Goal: Task Accomplishment & Management: Manage account settings

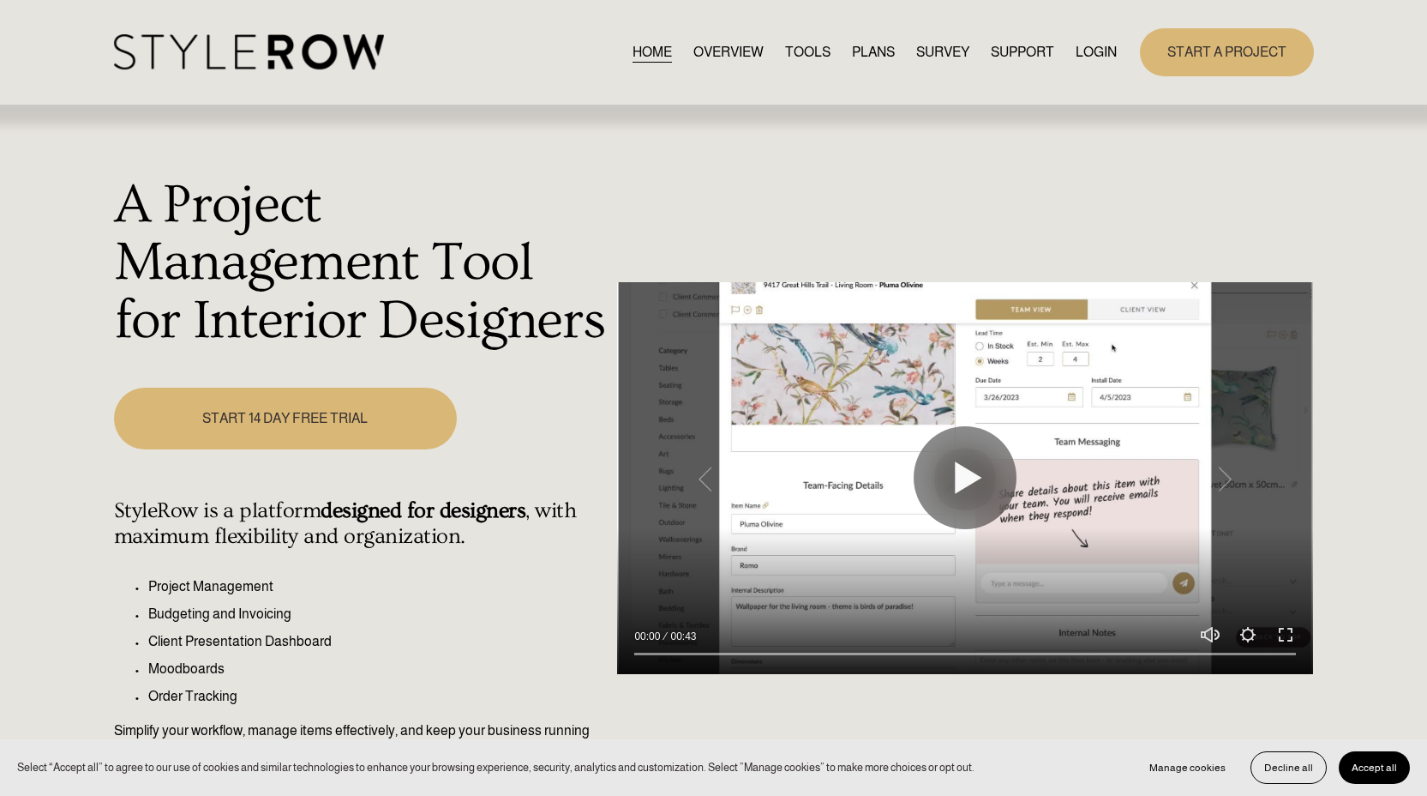
click at [1097, 47] on link "LOGIN" at bounding box center [1096, 51] width 41 height 23
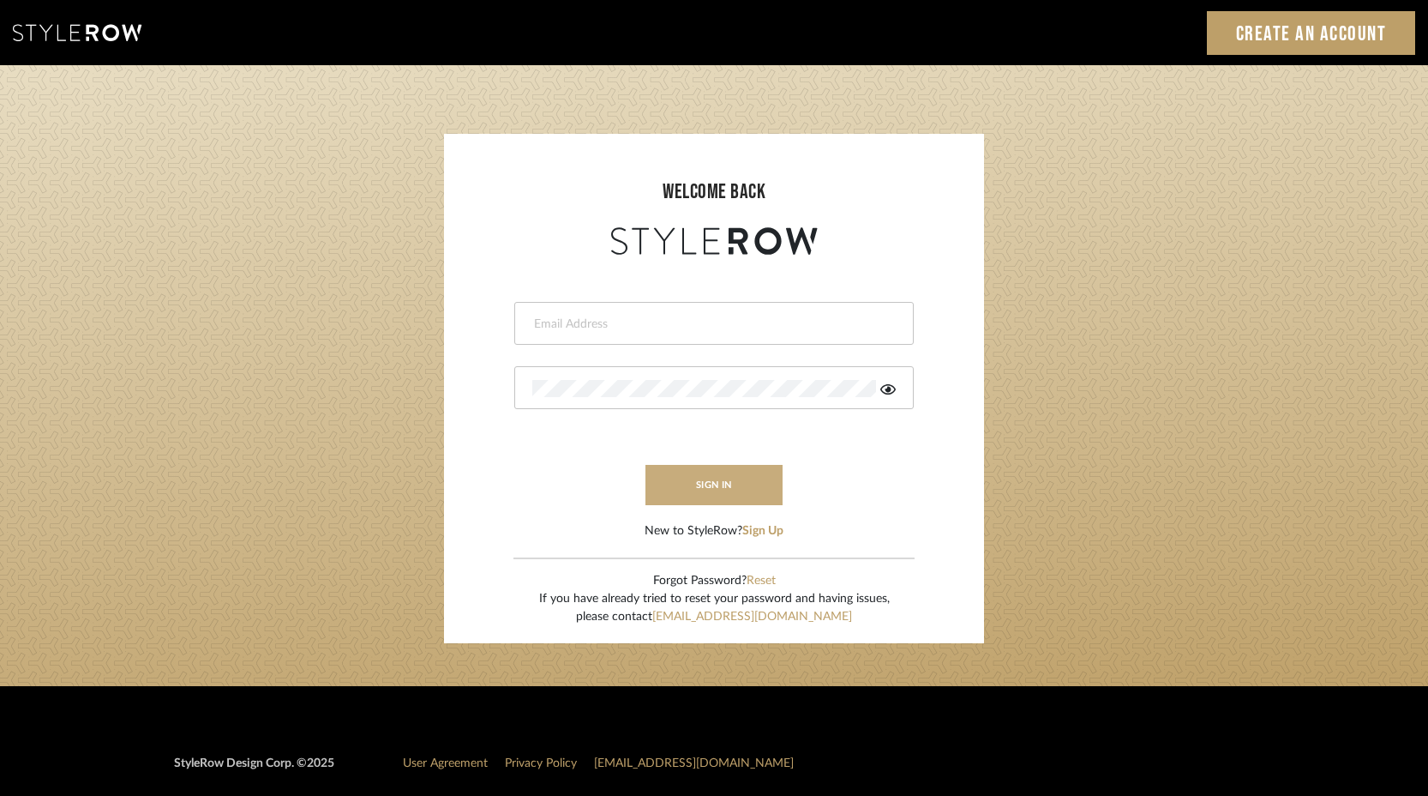
type input "sanam@luxedesignny.com"
click at [711, 489] on button "sign in" at bounding box center [713, 485] width 137 height 40
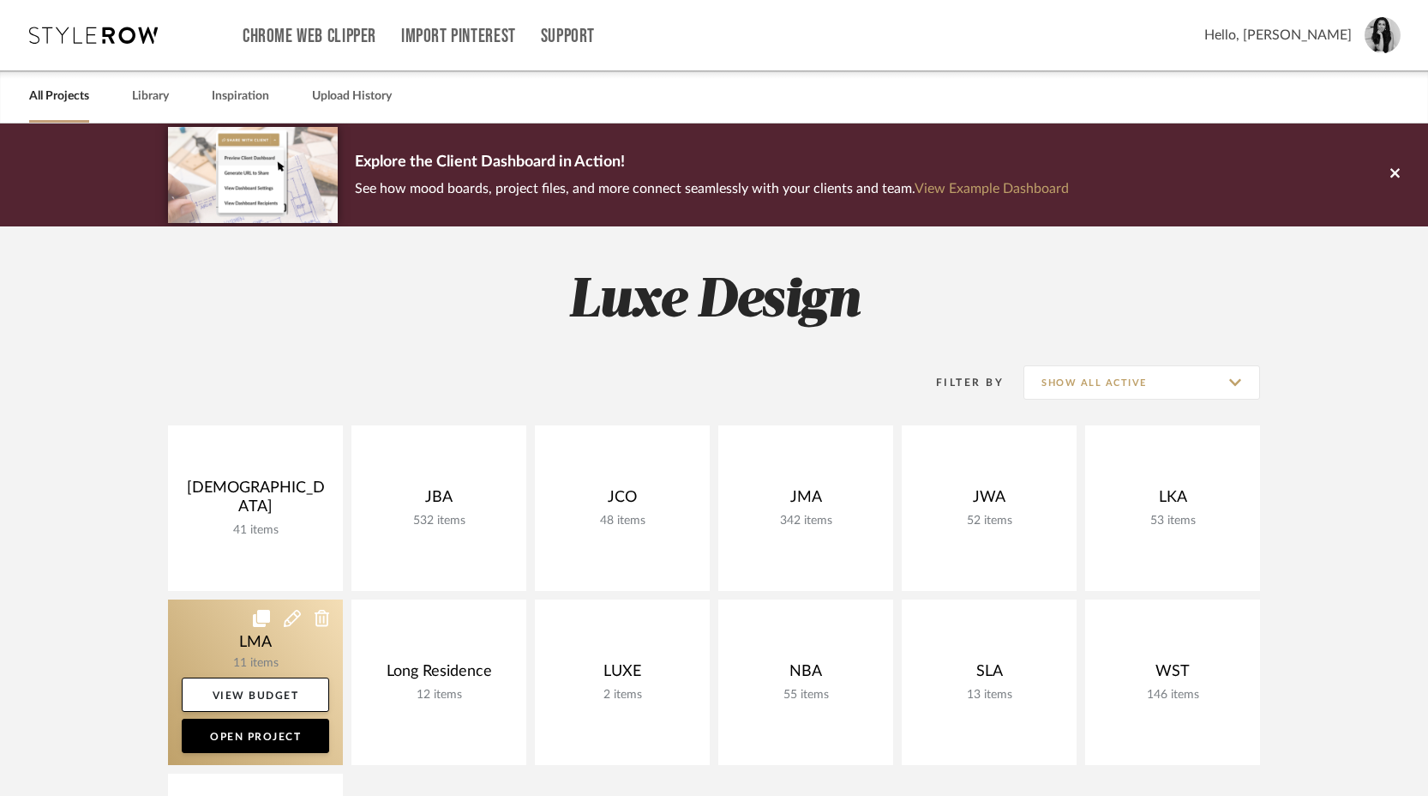
click at [285, 653] on link at bounding box center [255, 681] width 175 height 165
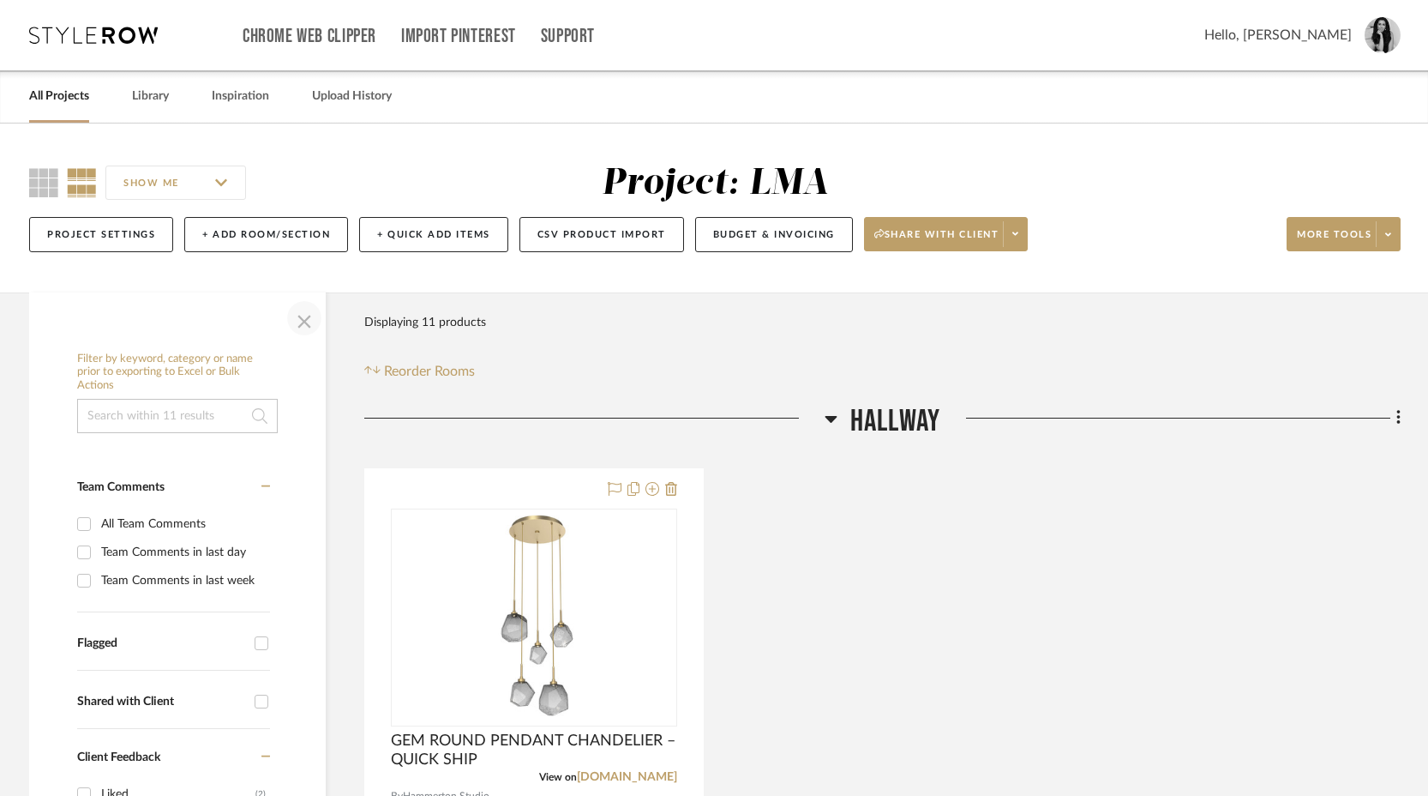
click at [305, 322] on span "button" at bounding box center [304, 317] width 41 height 41
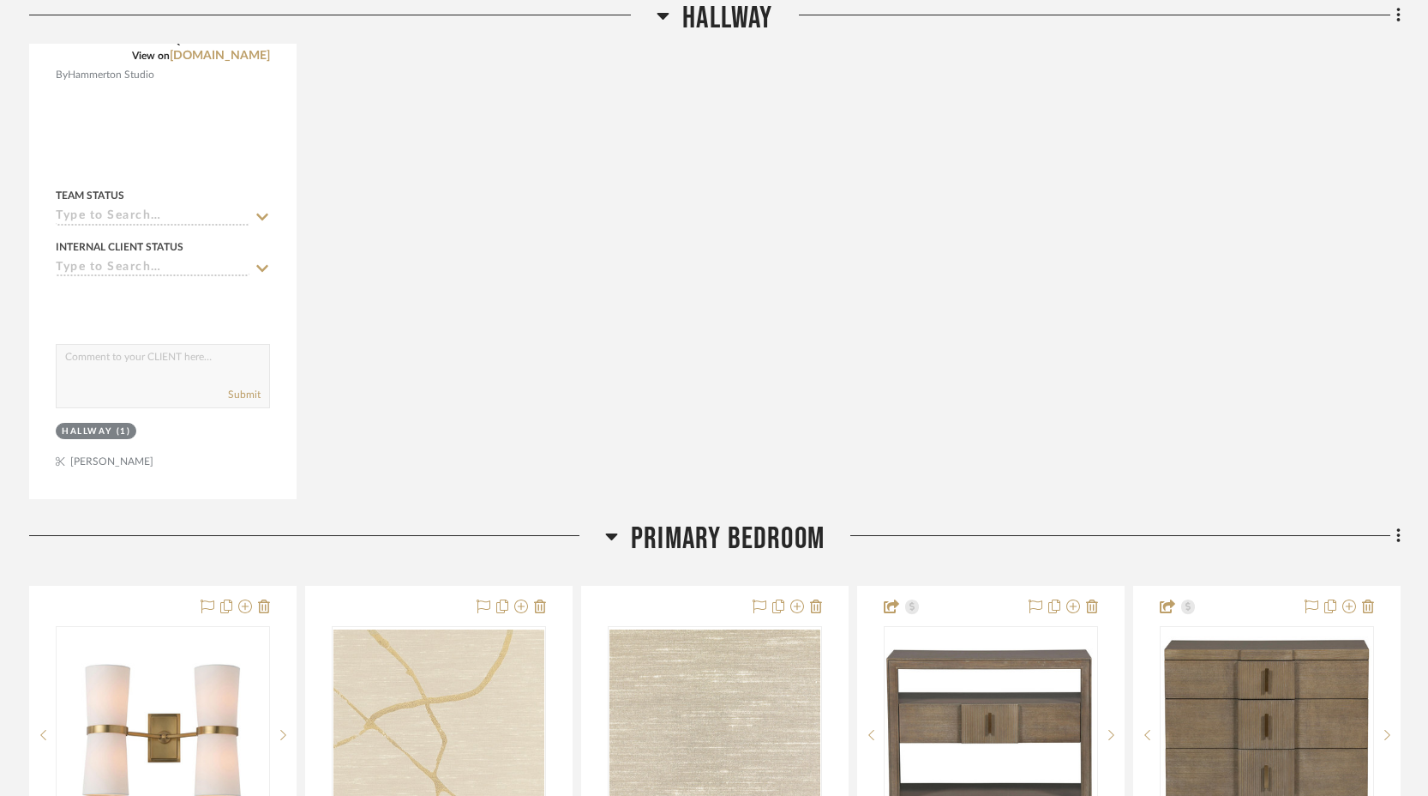
scroll to position [935, 0]
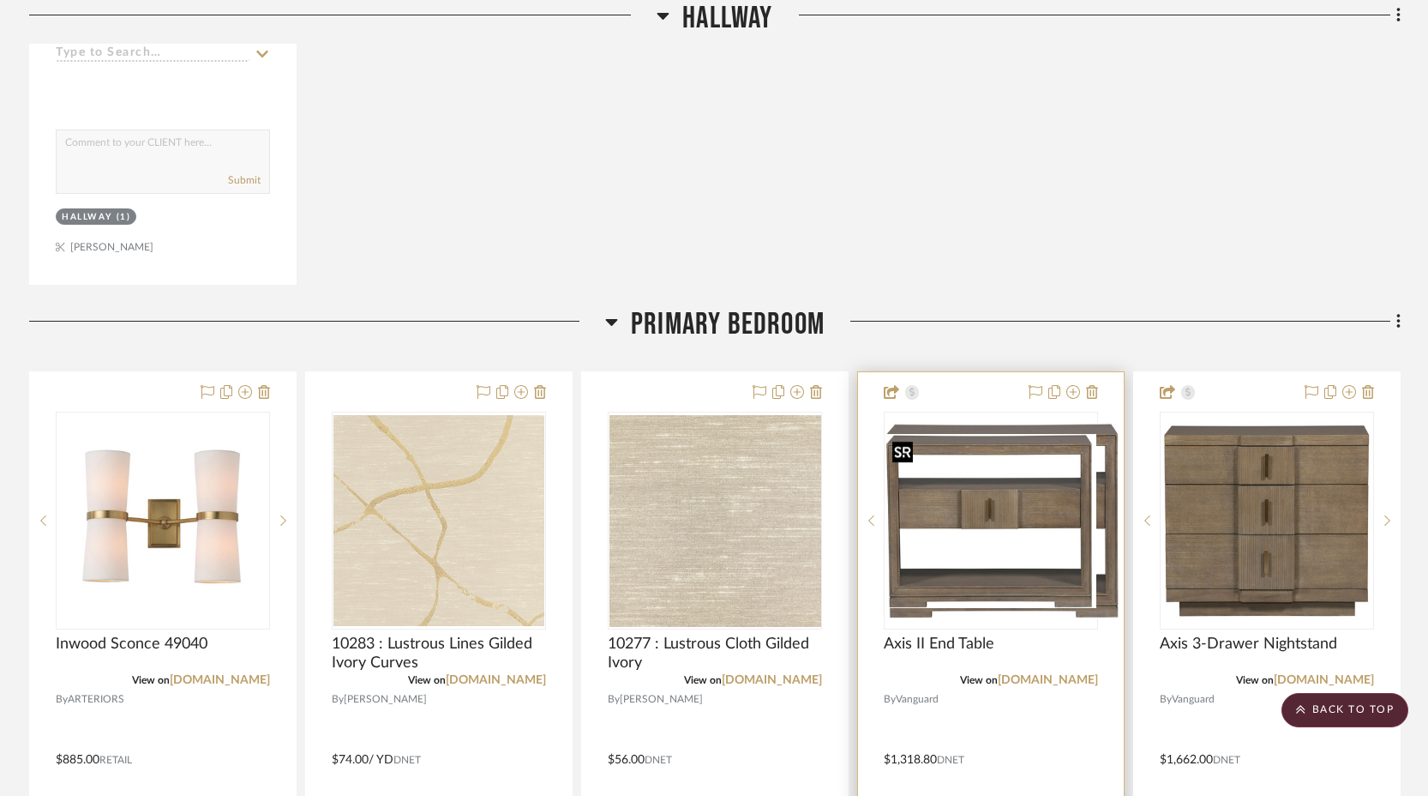
click at [1002, 547] on img "0" at bounding box center [1004, 520] width 237 height 195
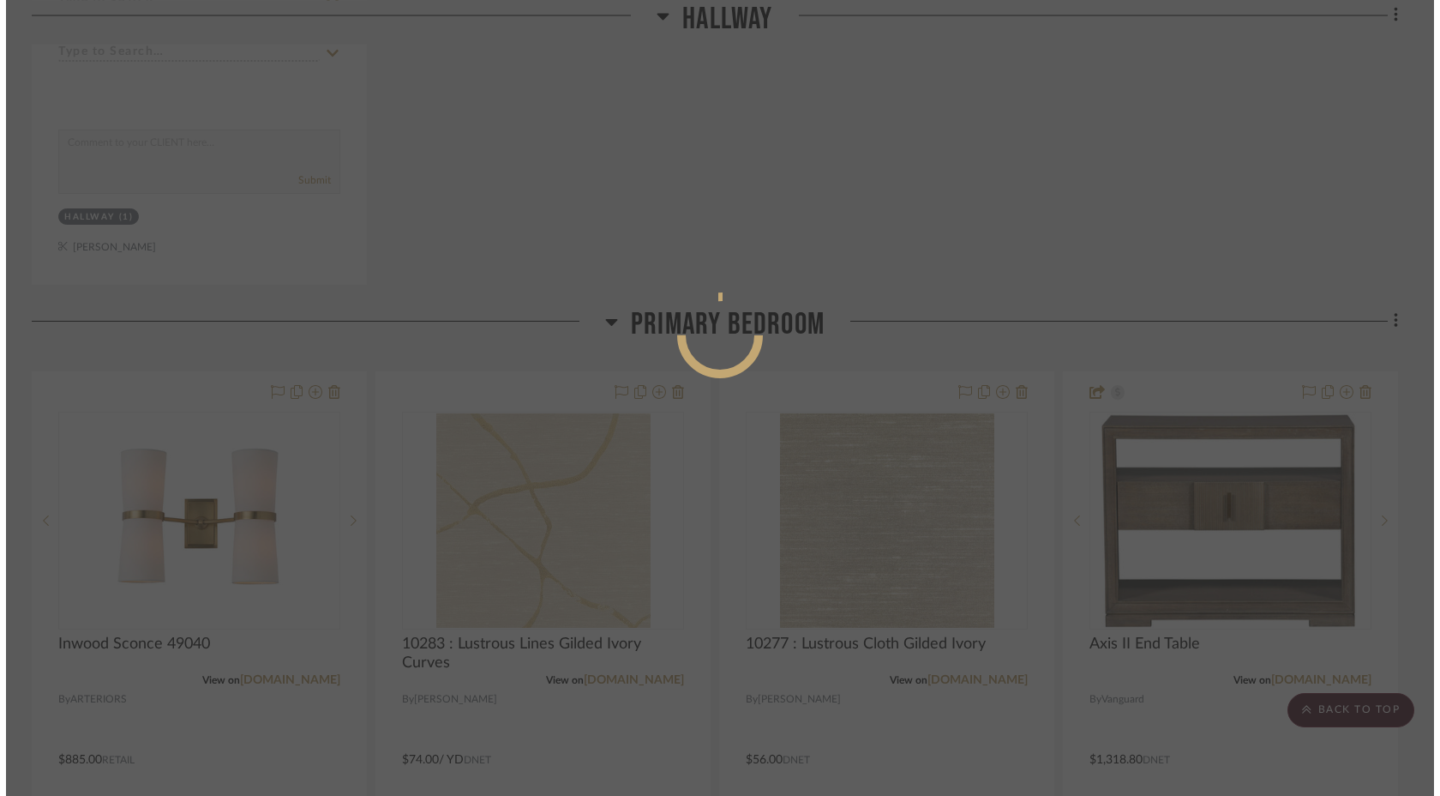
scroll to position [0, 0]
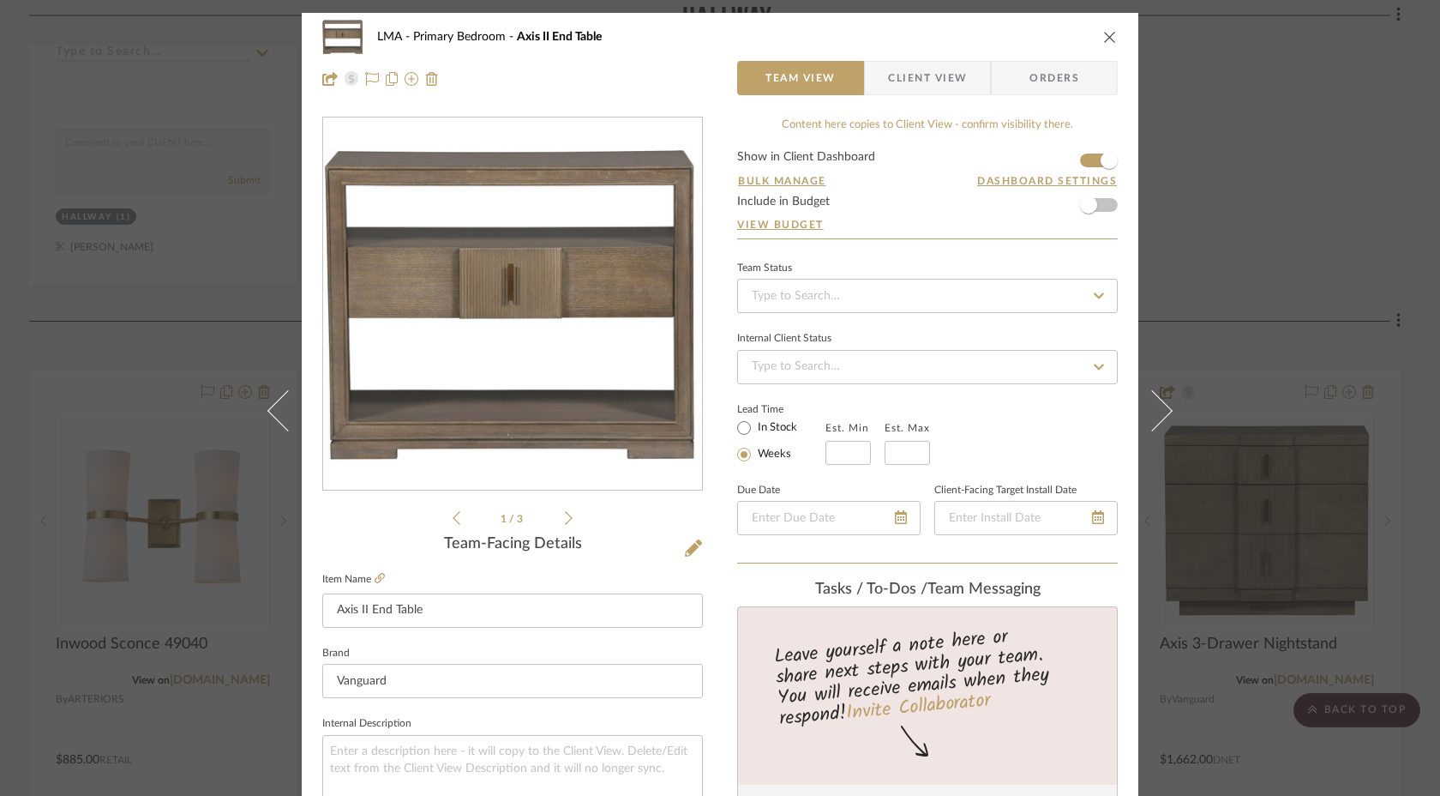
click at [1108, 36] on icon "close" at bounding box center [1110, 37] width 14 height 14
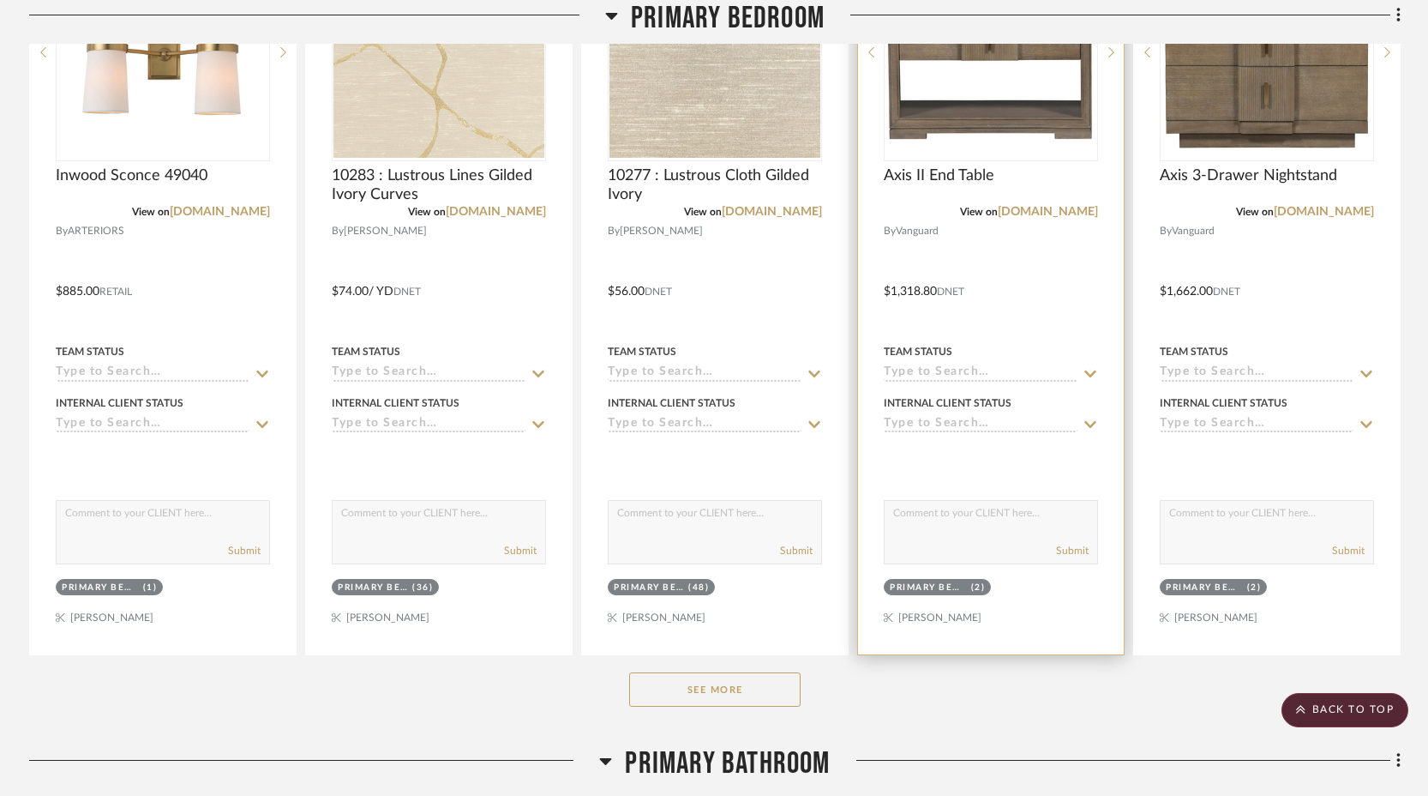
scroll to position [1736, 0]
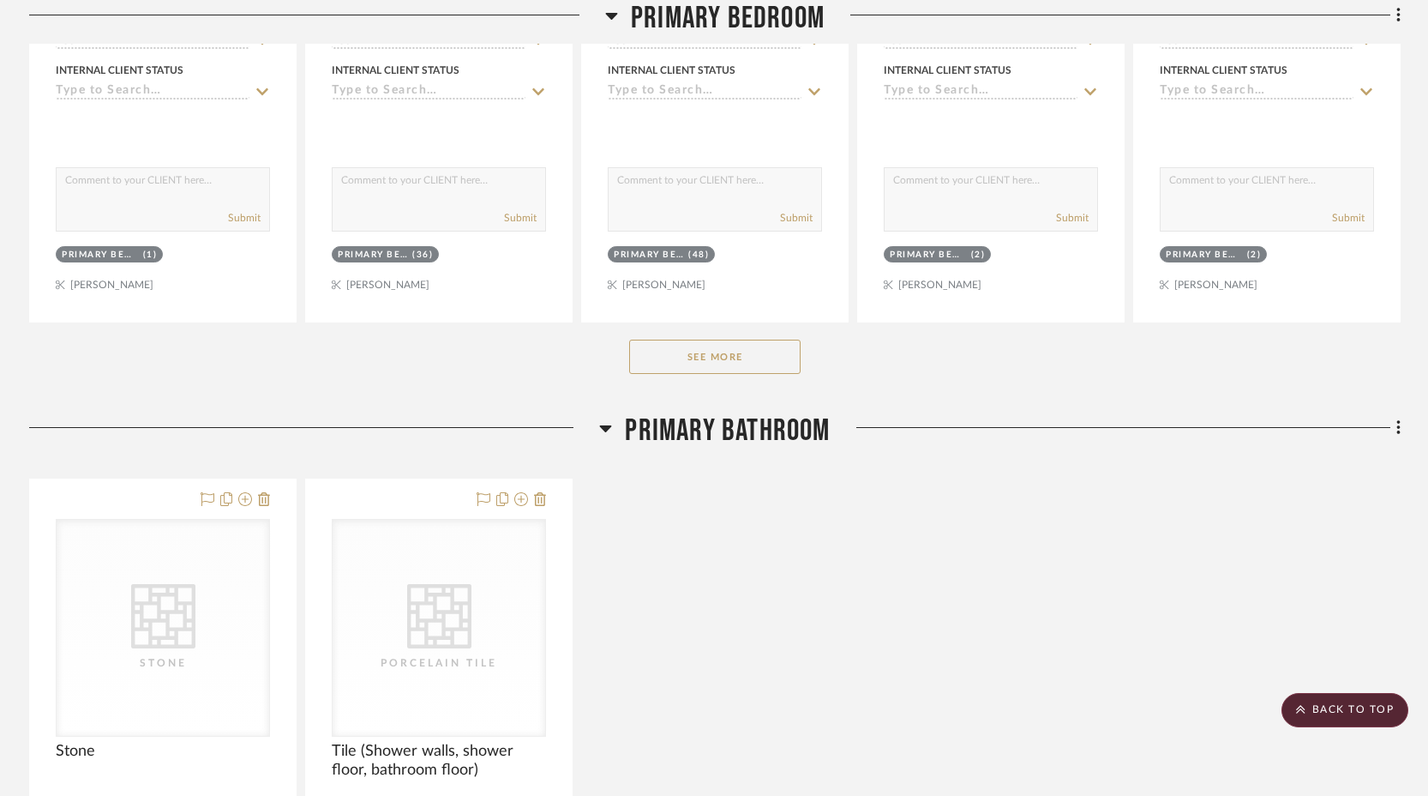
click at [748, 353] on button "See More" at bounding box center [714, 356] width 171 height 34
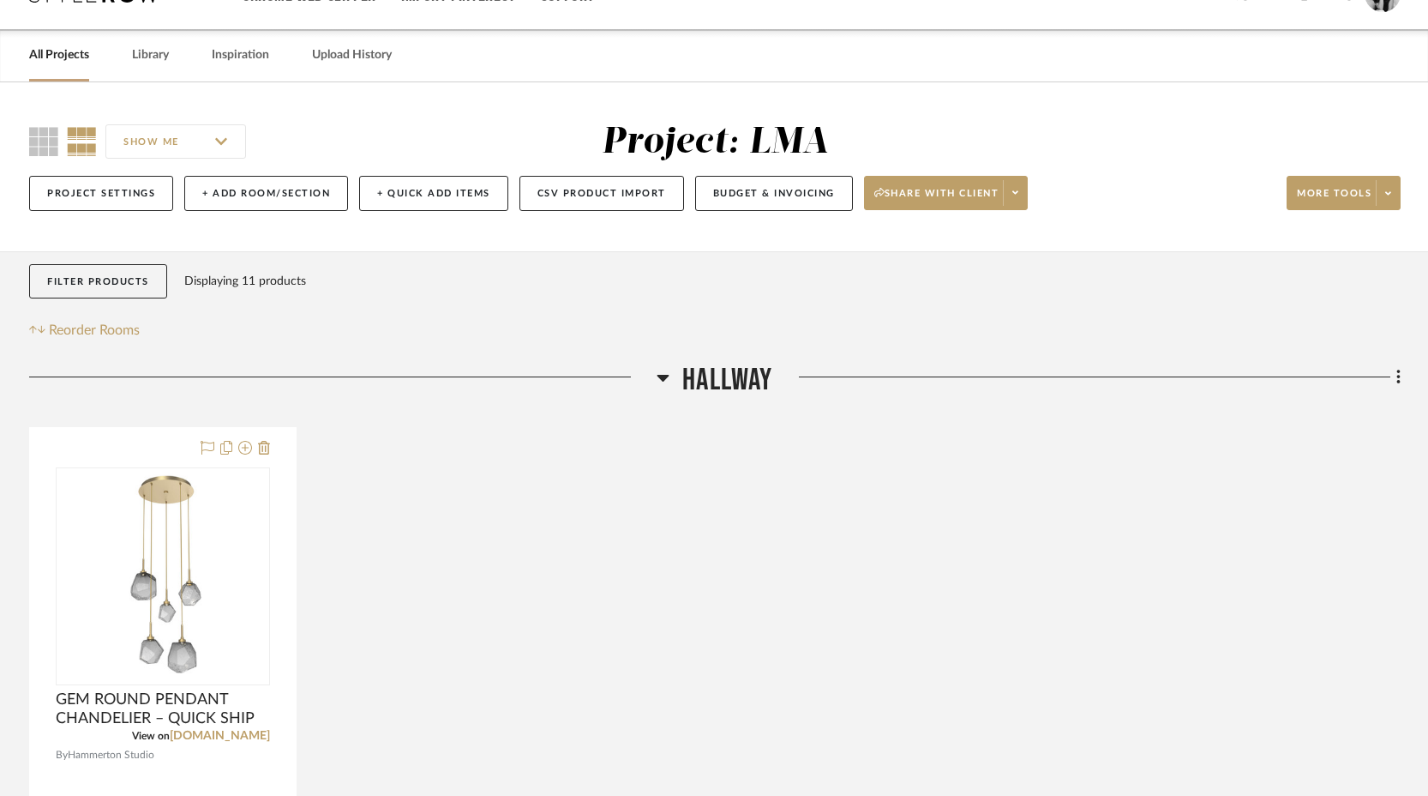
scroll to position [39, 0]
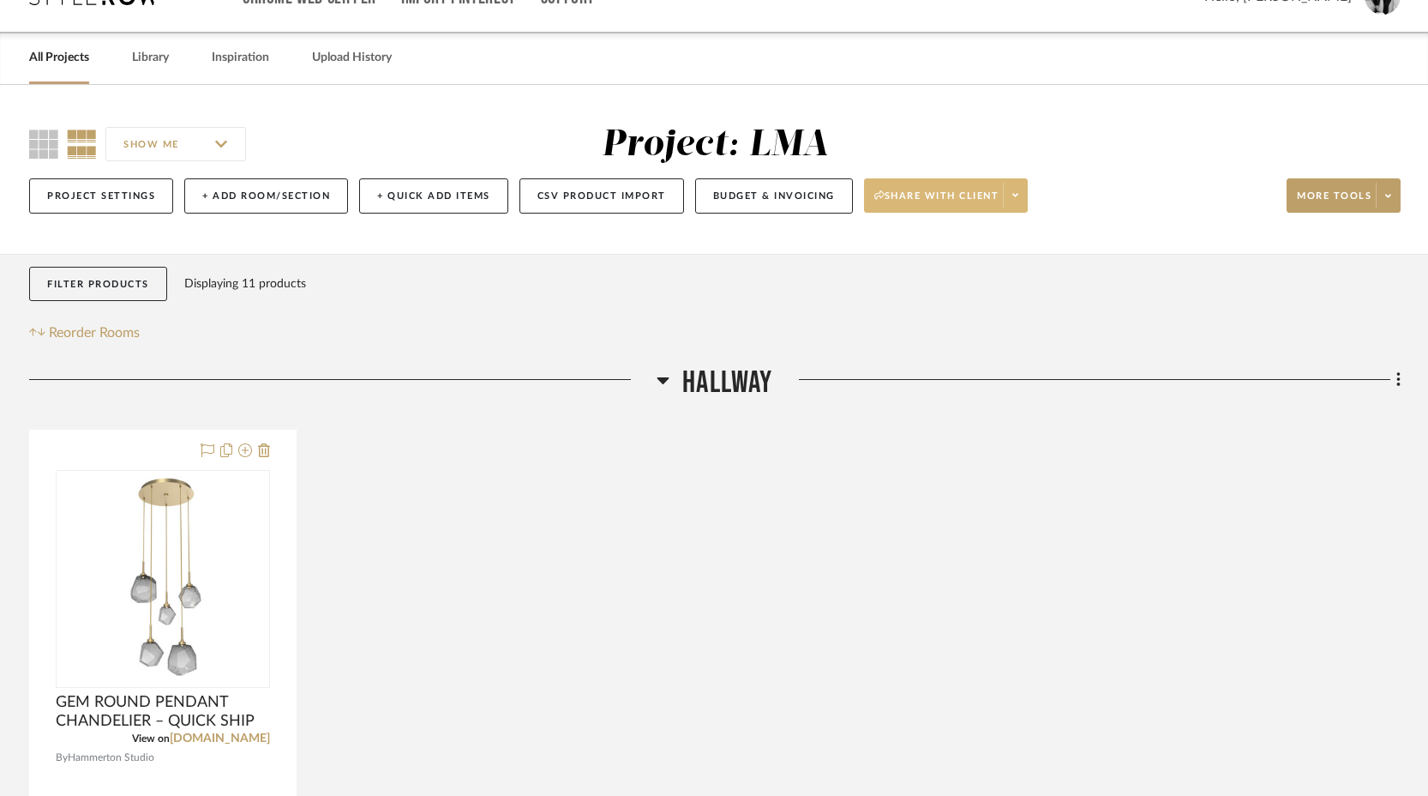
click at [1016, 196] on icon at bounding box center [1015, 194] width 6 height 9
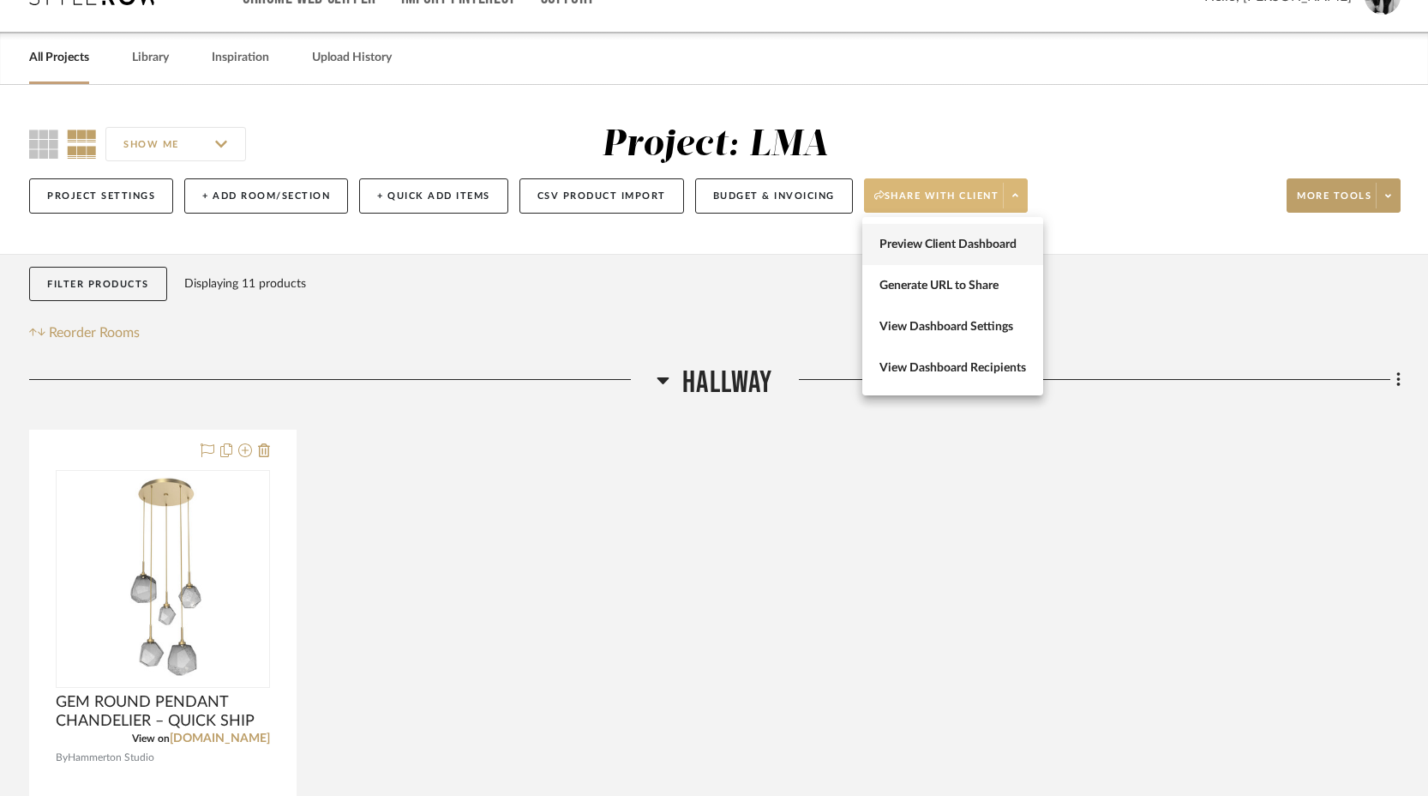
click at [1000, 248] on span "Preview Client Dashboard" at bounding box center [953, 244] width 147 height 15
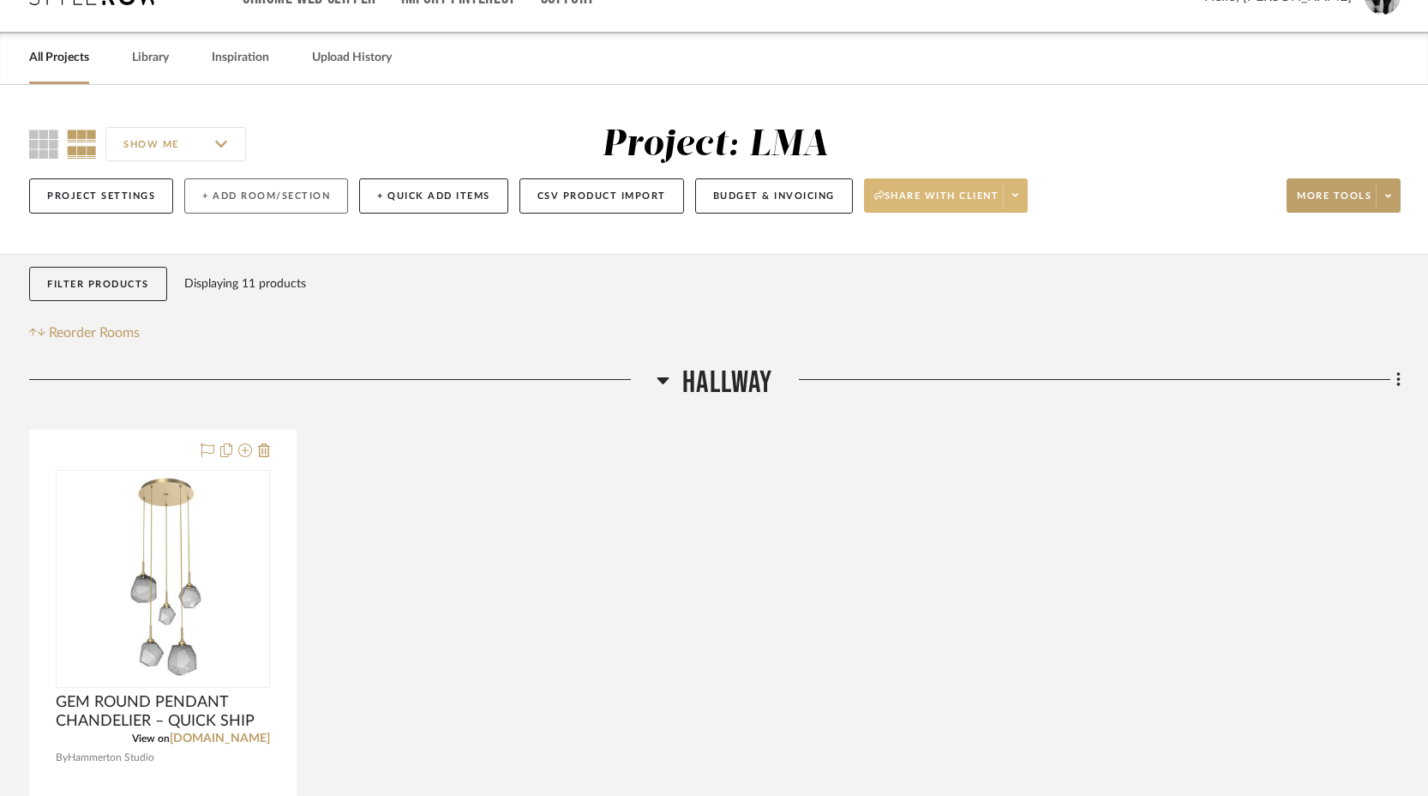
click at [221, 200] on button "+ Add Room/Section" at bounding box center [266, 195] width 164 height 35
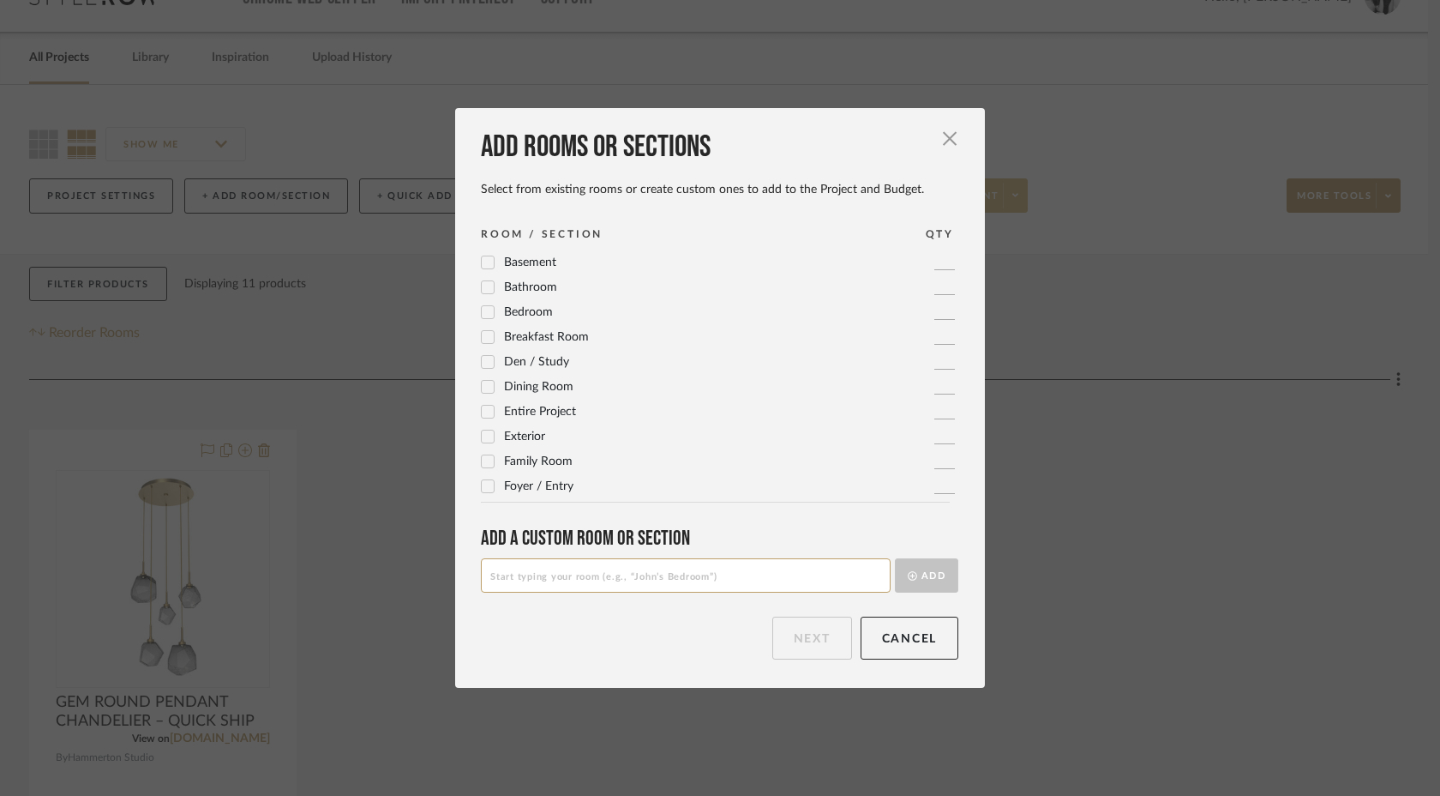
click at [535, 587] on input at bounding box center [686, 575] width 410 height 34
type input "K"
click at [886, 657] on button "Cancel" at bounding box center [910, 637] width 99 height 43
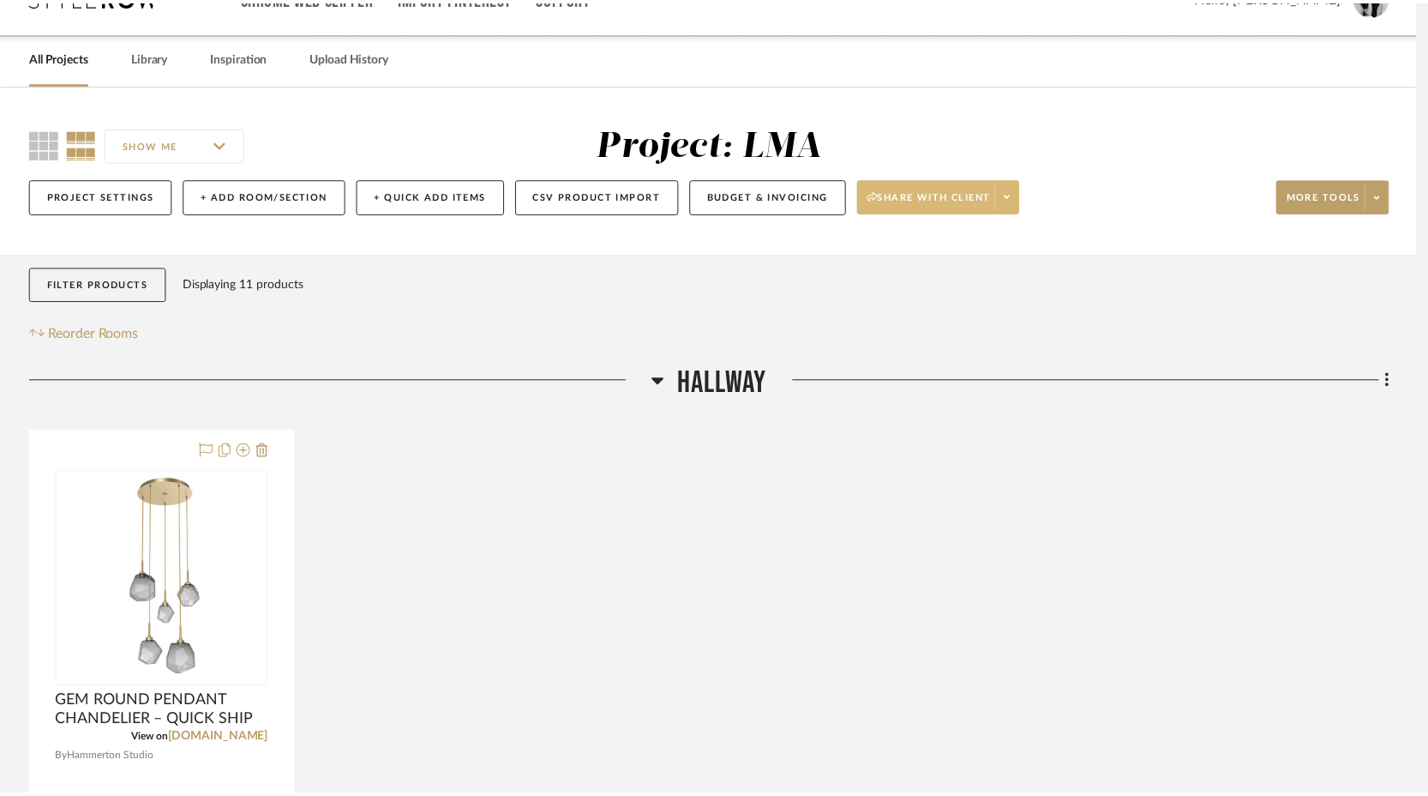
scroll to position [39, 0]
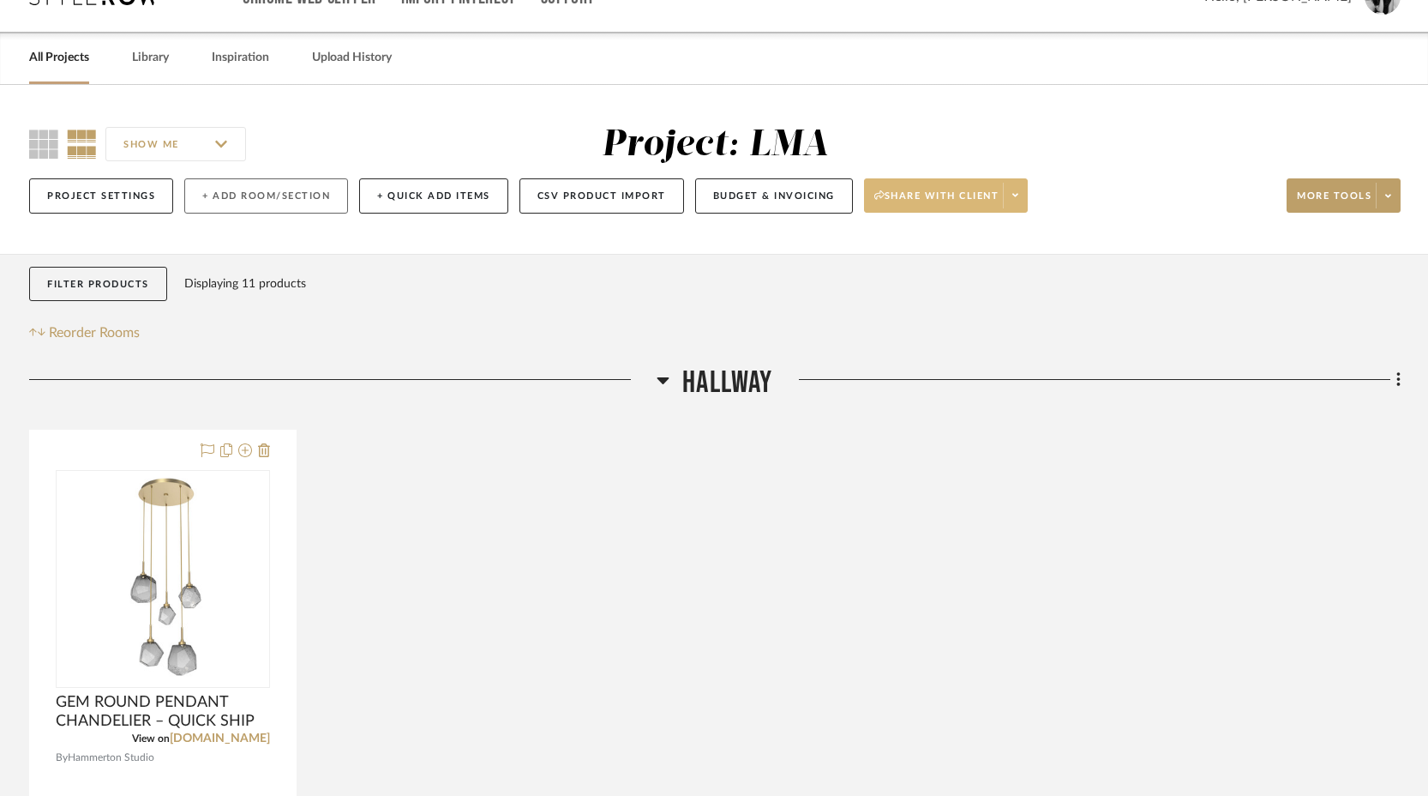
click at [265, 209] on button "+ Add Room/Section" at bounding box center [266, 195] width 164 height 35
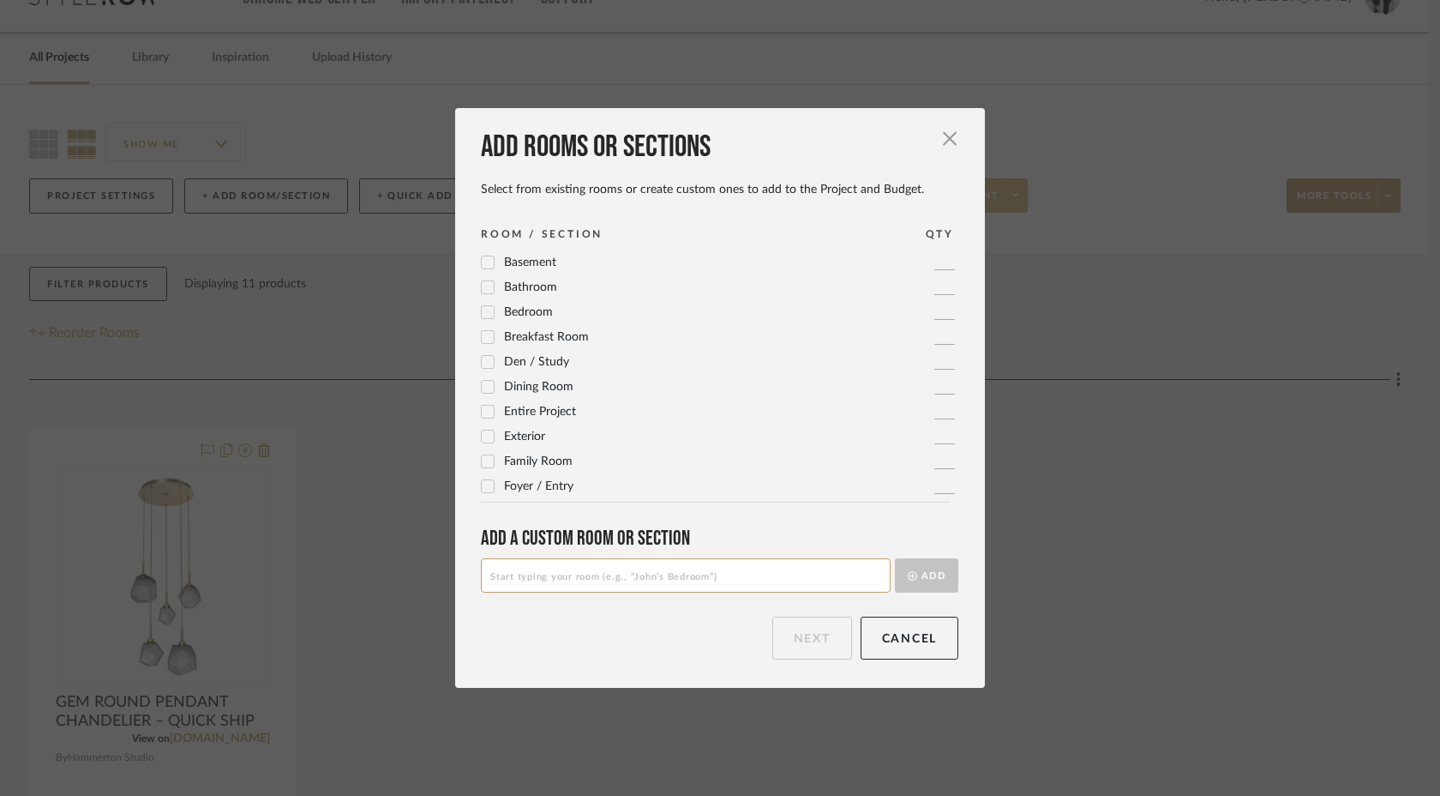
click at [495, 585] on input at bounding box center [686, 575] width 410 height 34
type input "[PERSON_NAME] BEDROOM"
click at [915, 573] on button "Add" at bounding box center [926, 575] width 63 height 34
click at [606, 577] on input at bounding box center [686, 575] width 410 height 34
click at [519, 576] on input at bounding box center [686, 575] width 410 height 34
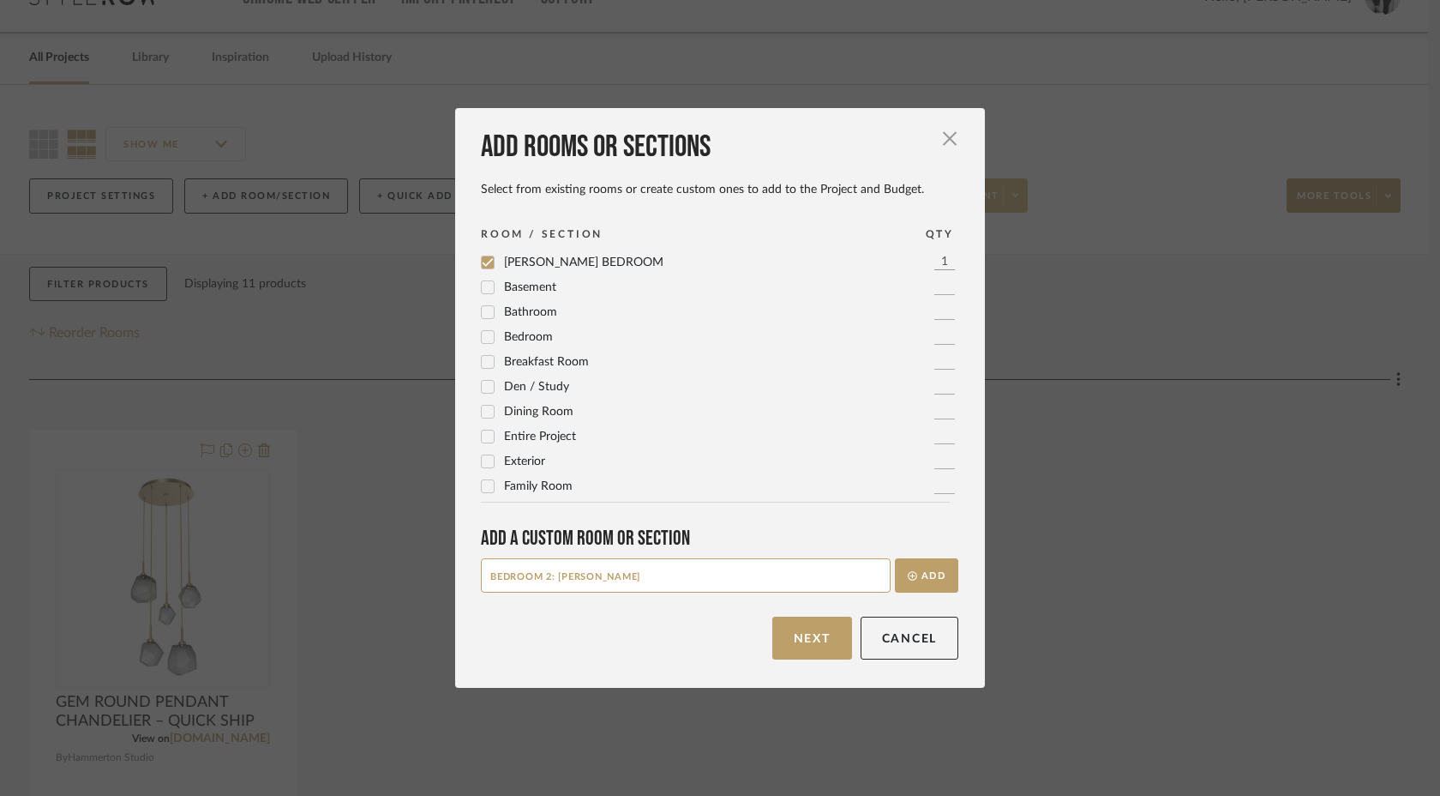
drag, startPoint x: 602, startPoint y: 576, endPoint x: 445, endPoint y: 576, distance: 156.9
click at [446, 575] on div "Add rooms or sections Select from existing rooms or create custom ones to add t…" at bounding box center [720, 398] width 1440 height 796
type input "VALENTINA BEDROOM"
click at [908, 580] on icon "submit" at bounding box center [912, 575] width 9 height 9
click at [642, 576] on input at bounding box center [686, 575] width 410 height 34
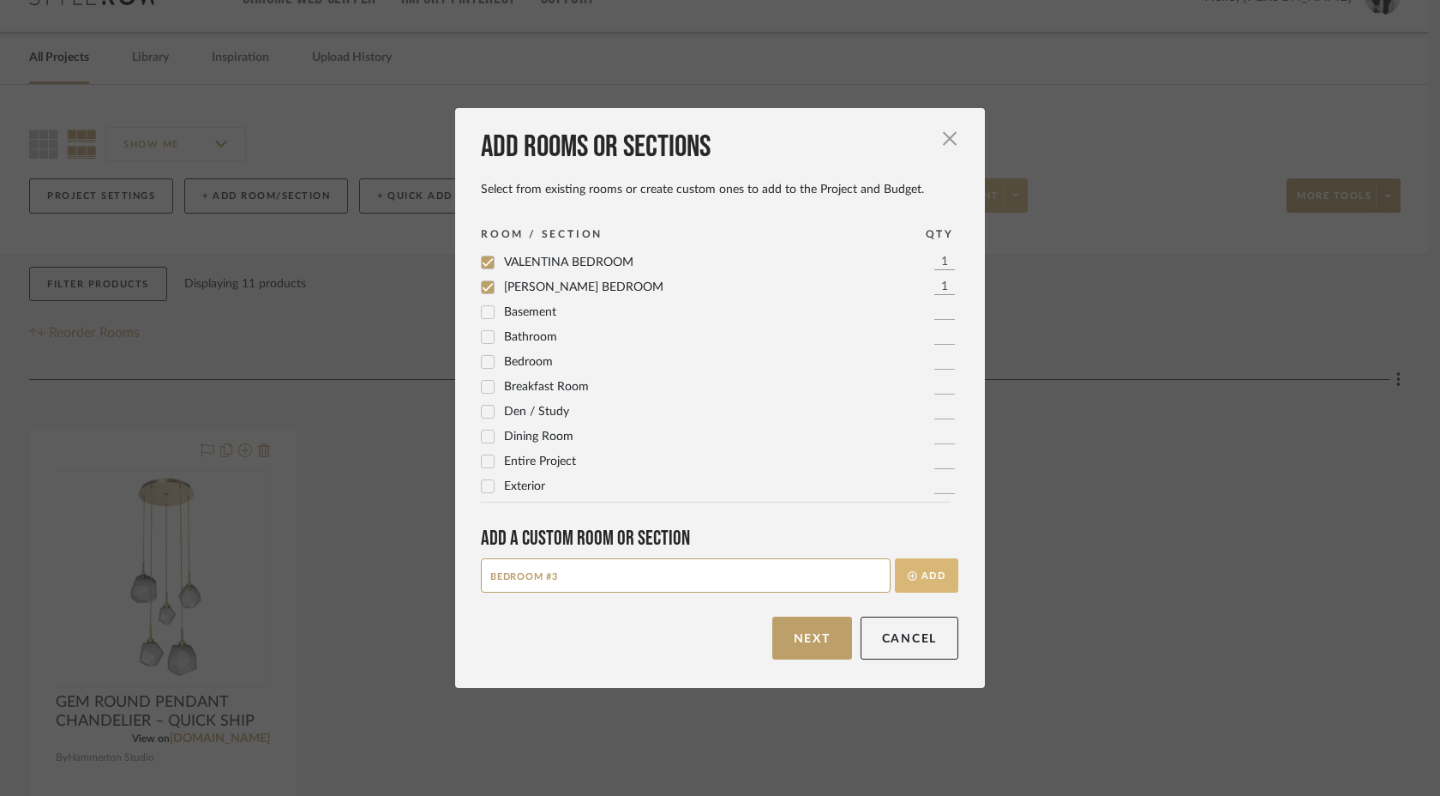
type input "BEDROOM #3"
click at [927, 578] on button "Add" at bounding box center [926, 575] width 63 height 34
click at [671, 572] on input at bounding box center [686, 575] width 410 height 34
type input "BOYS BEDROOM"
click at [917, 576] on button "Add" at bounding box center [926, 575] width 63 height 34
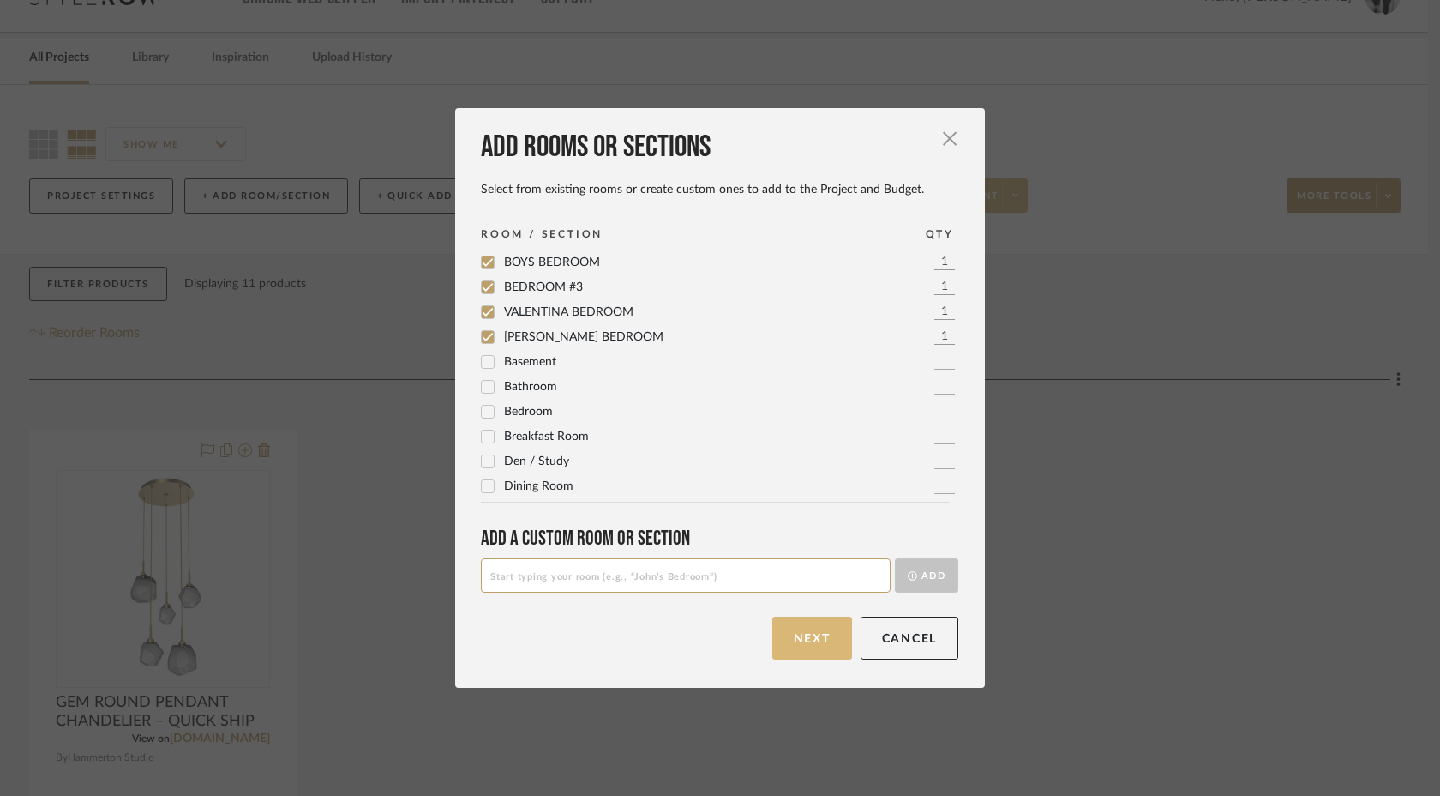
click at [824, 650] on button "Next" at bounding box center [812, 637] width 80 height 43
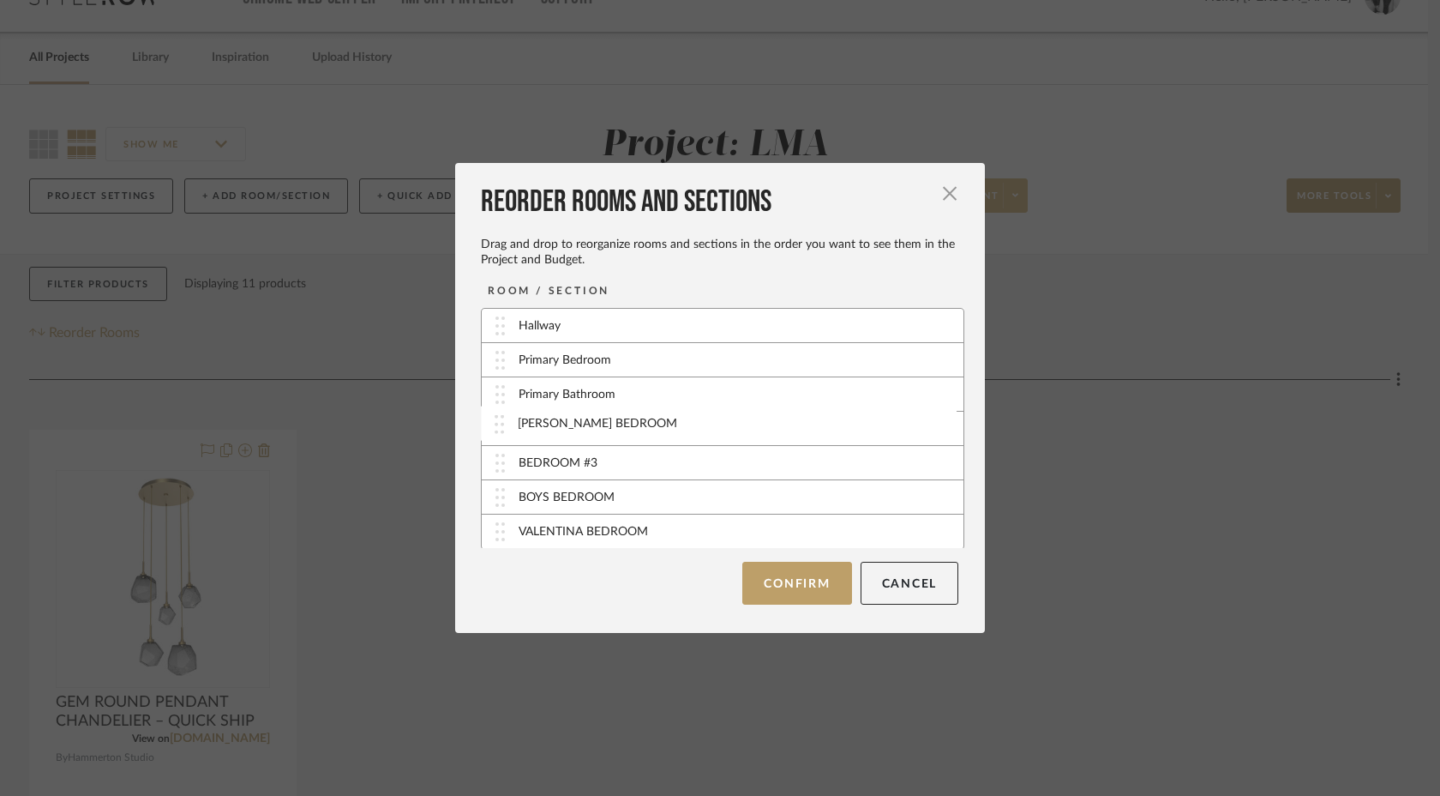
drag, startPoint x: 562, startPoint y: 502, endPoint x: 567, endPoint y: 427, distance: 75.6
drag, startPoint x: 551, startPoint y: 538, endPoint x: 559, endPoint y: 467, distance: 71.6
click at [770, 578] on button "Confirm" at bounding box center [796, 582] width 109 height 43
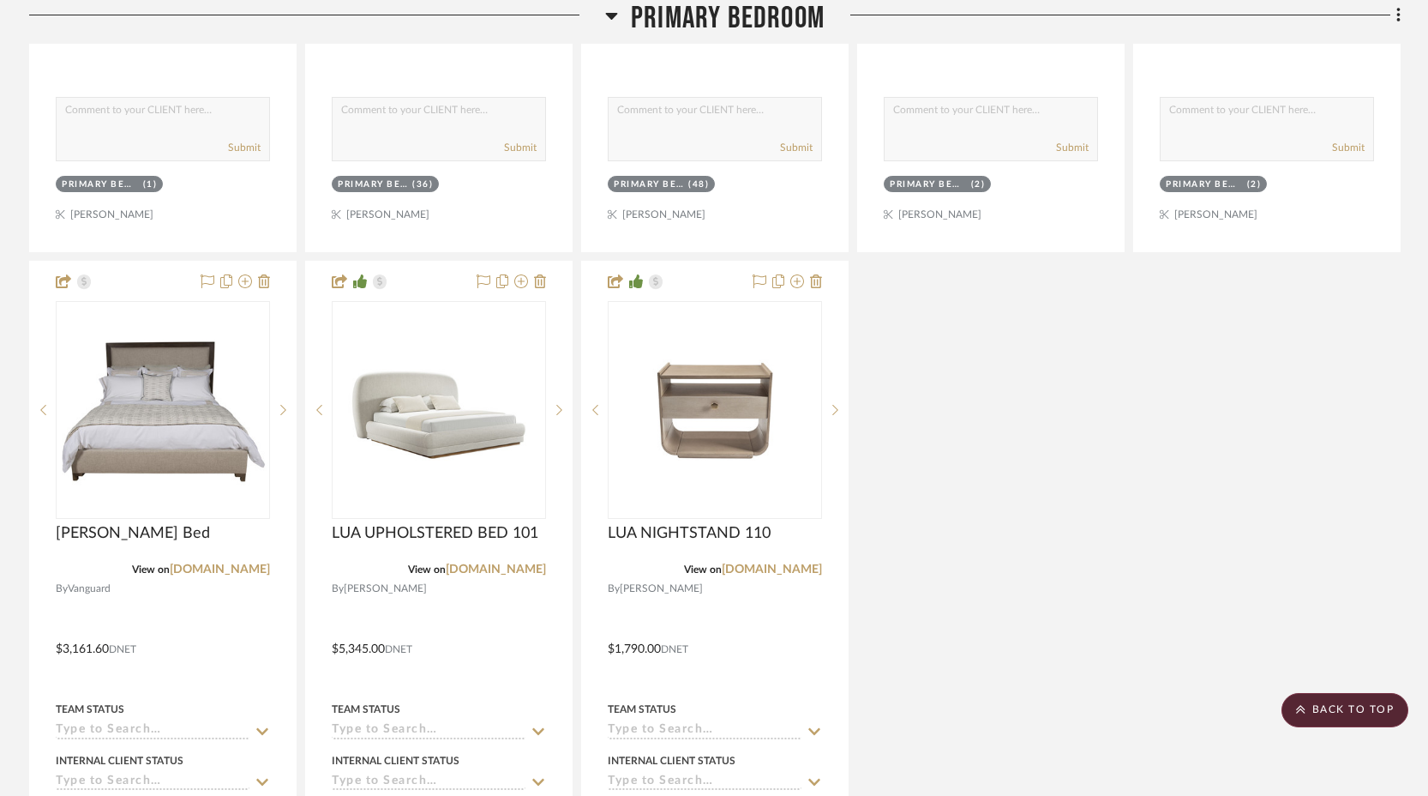
scroll to position [1810, 0]
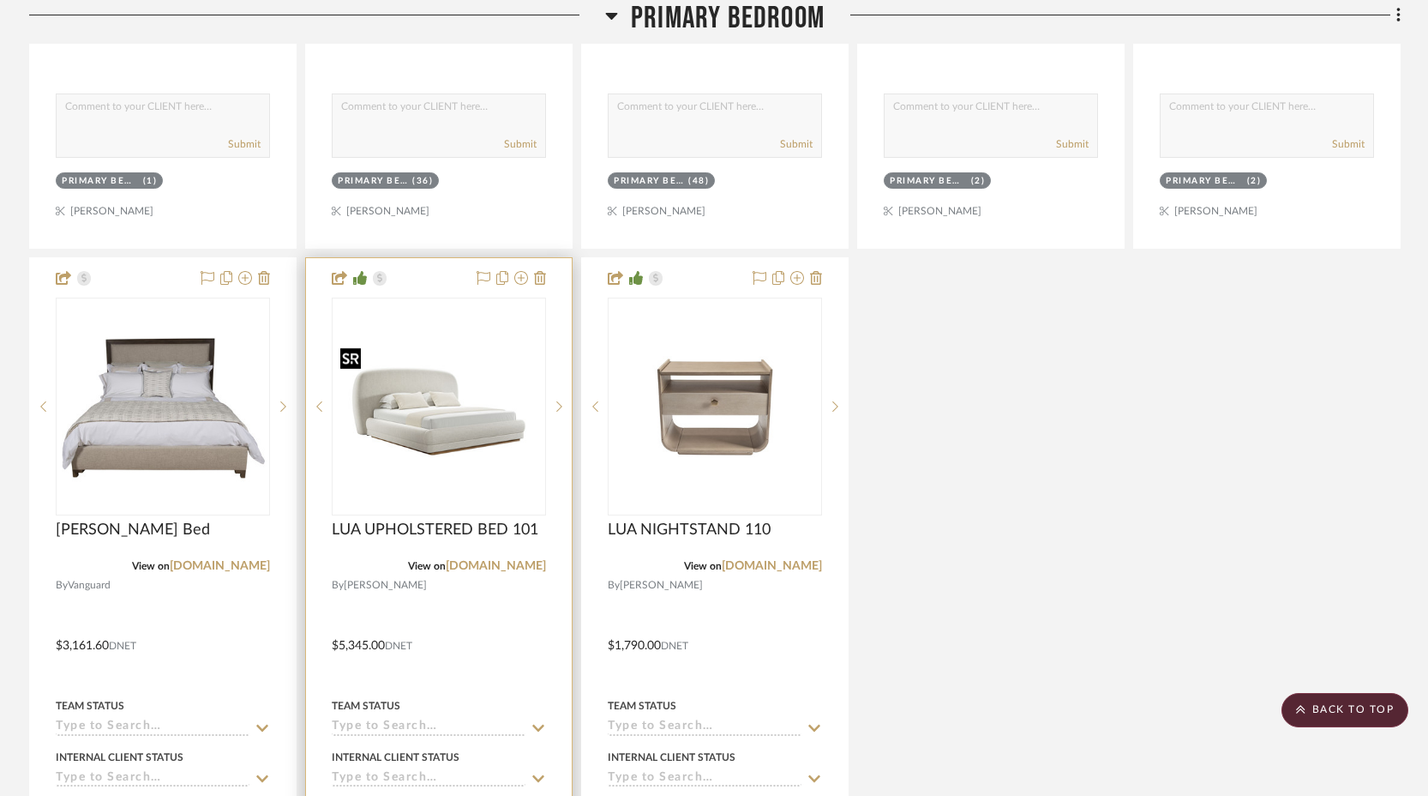
click at [528, 471] on img "0" at bounding box center [438, 406] width 211 height 131
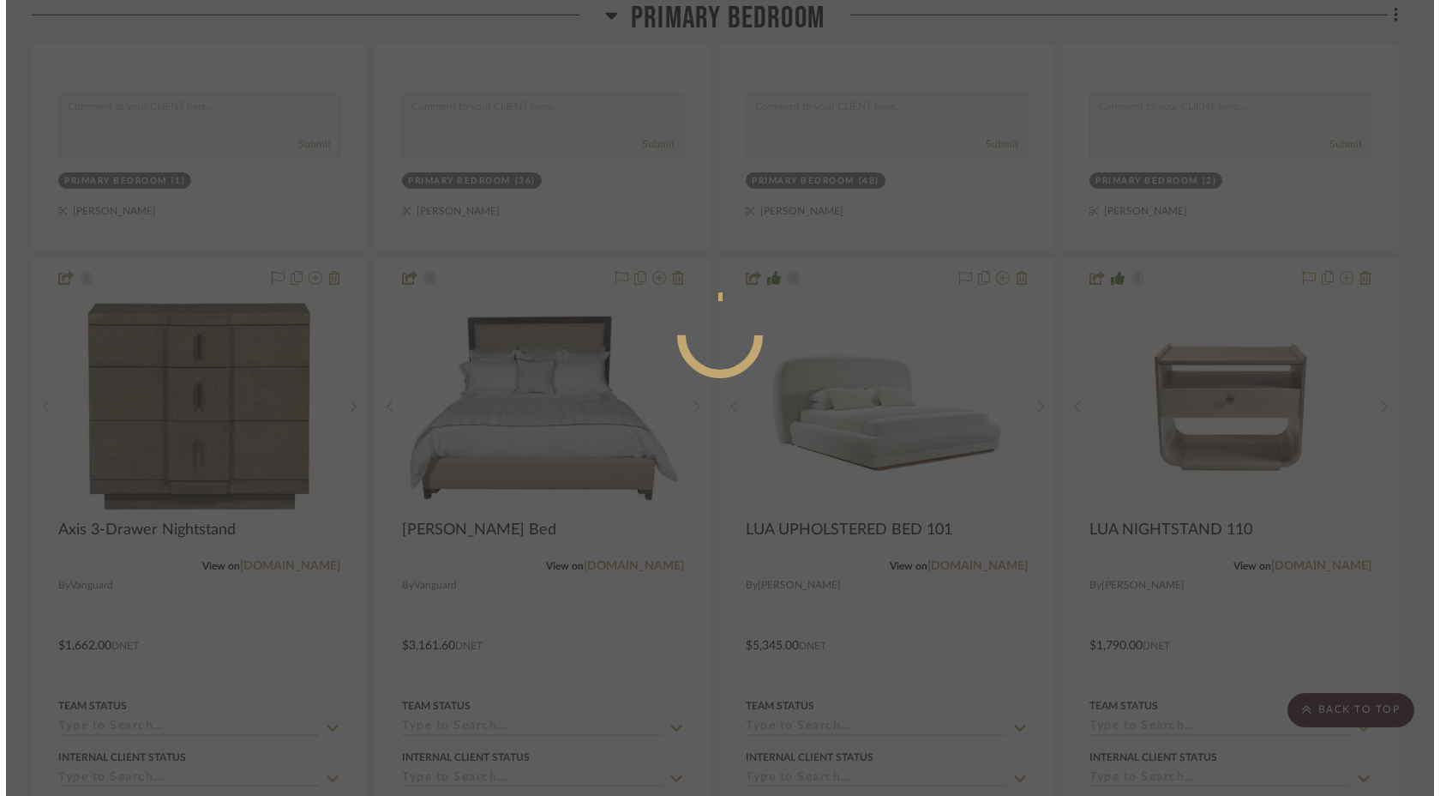
scroll to position [0, 0]
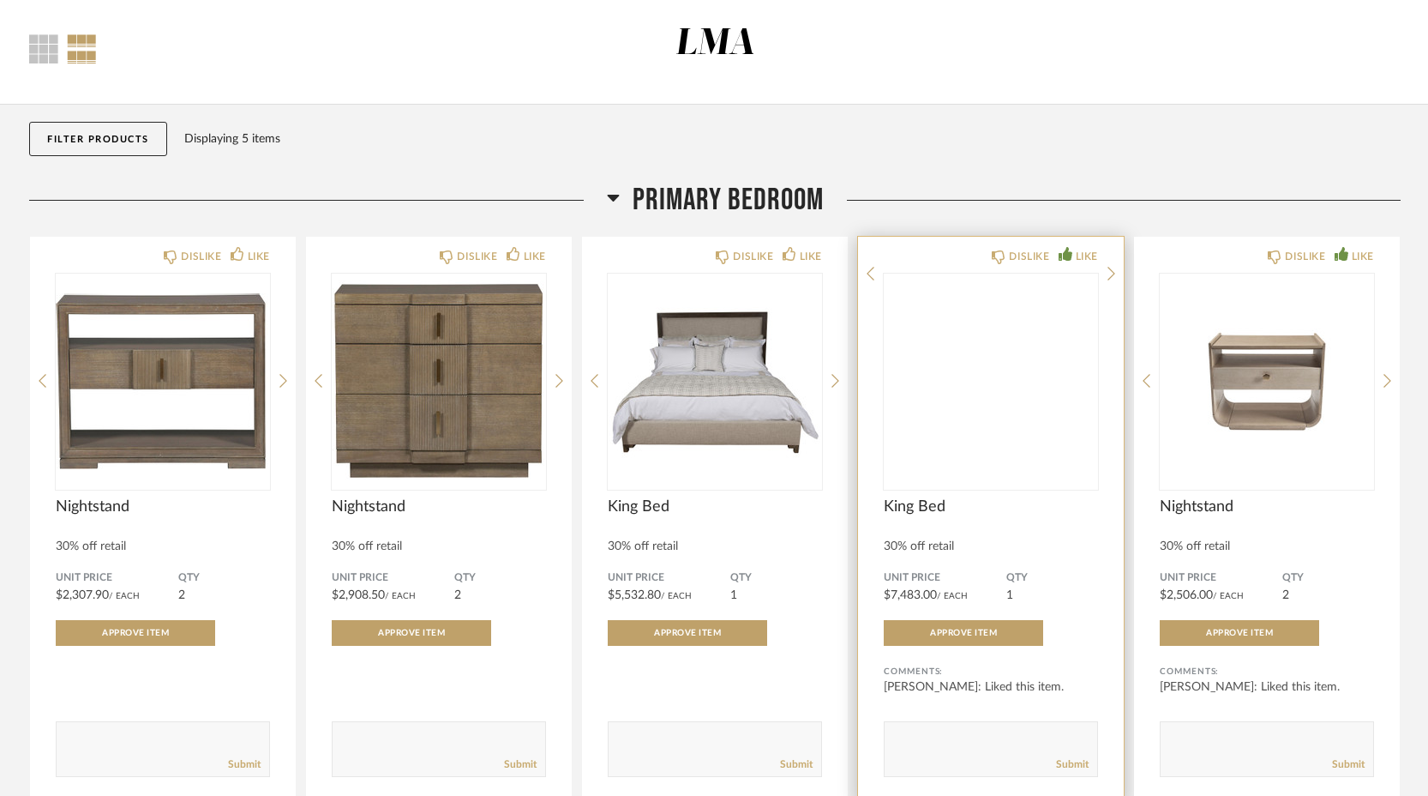
scroll to position [225, 0]
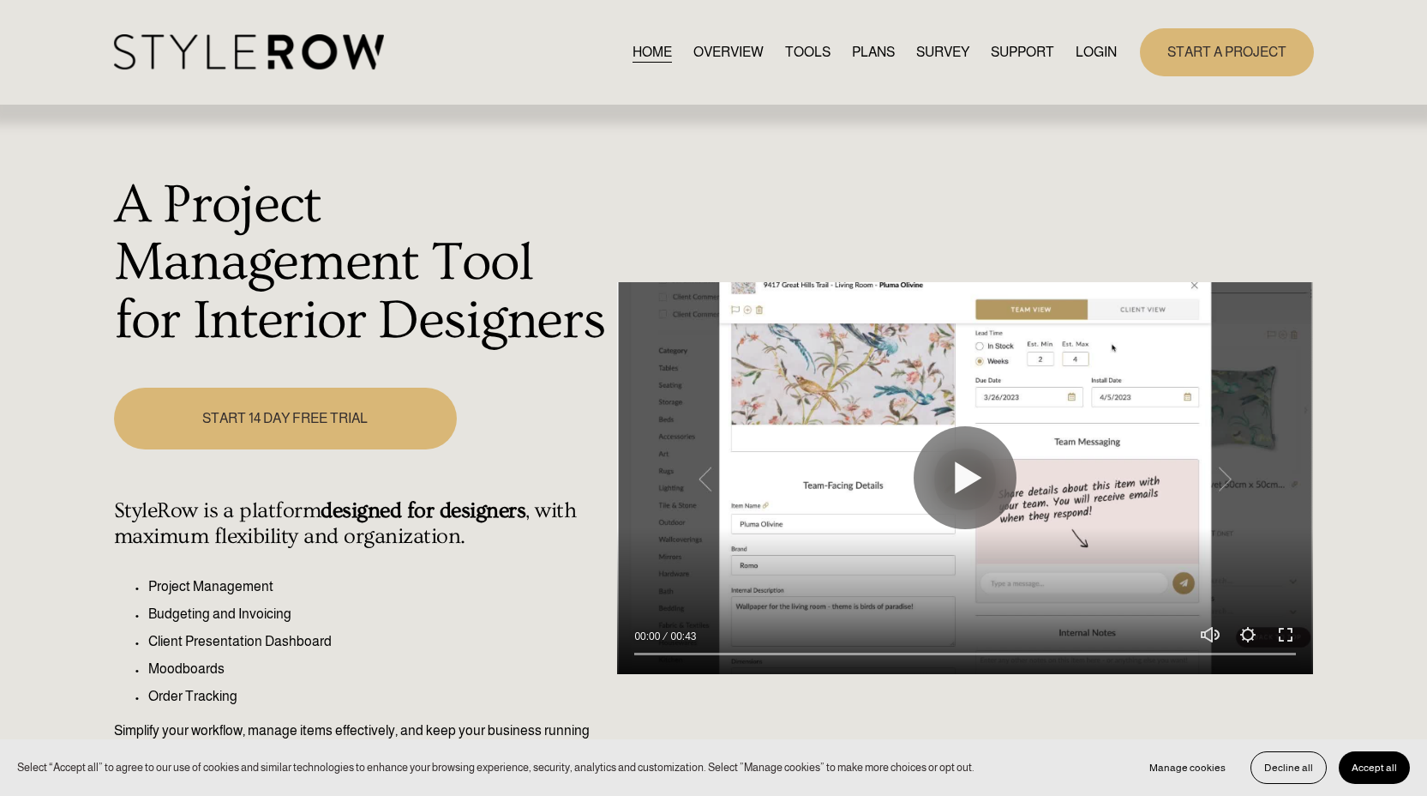
click at [1092, 54] on link "LOGIN" at bounding box center [1096, 51] width 41 height 23
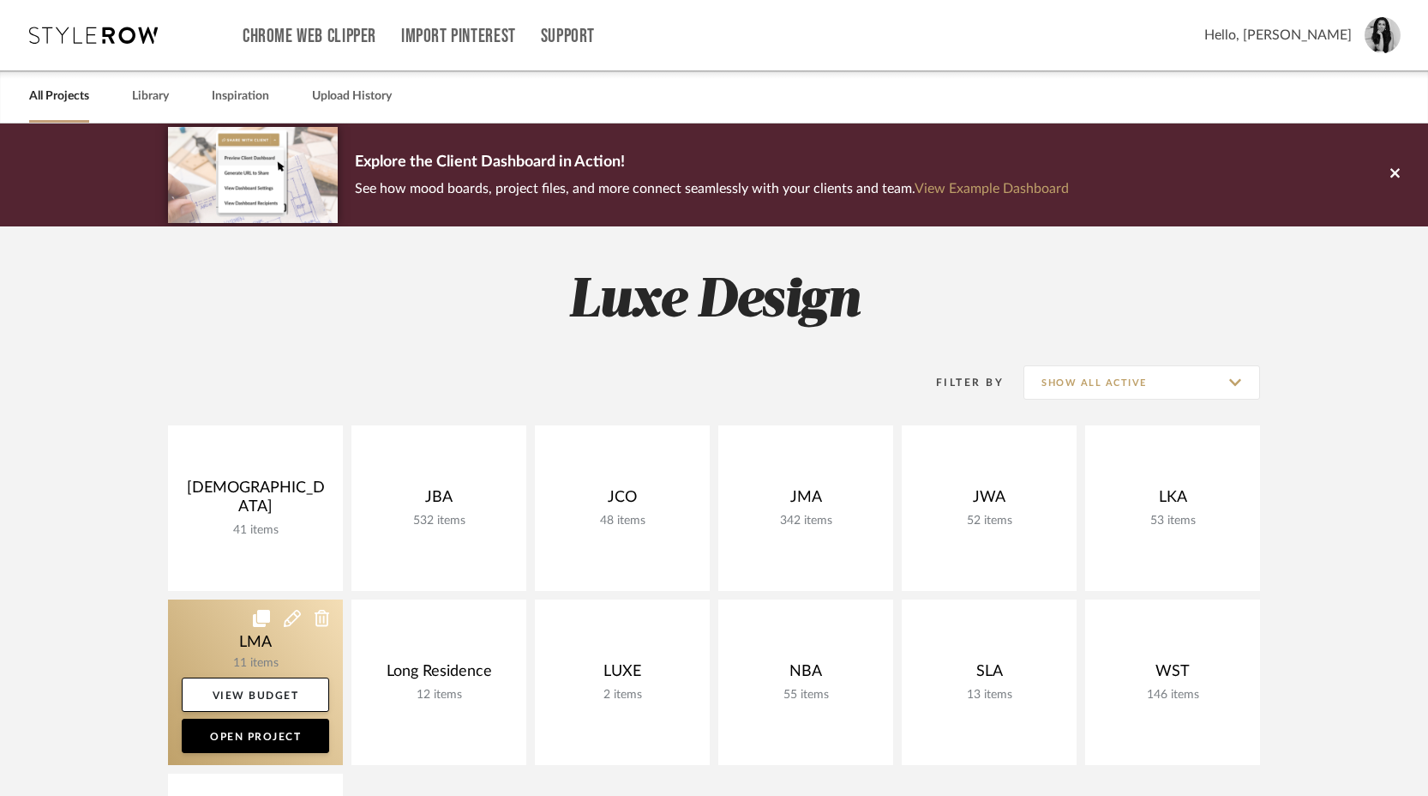
click at [269, 657] on link at bounding box center [255, 681] width 175 height 165
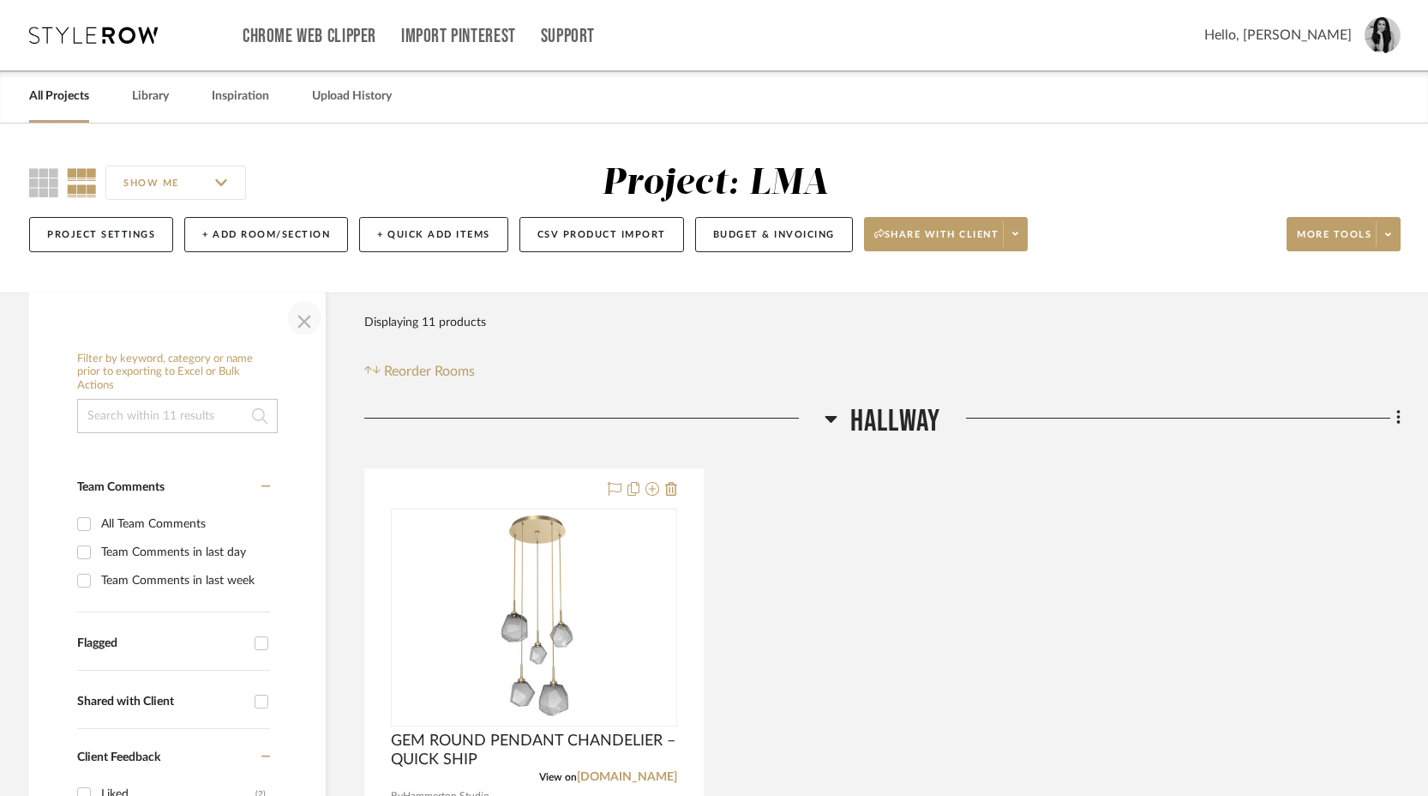
click at [297, 321] on span "button" at bounding box center [304, 317] width 41 height 41
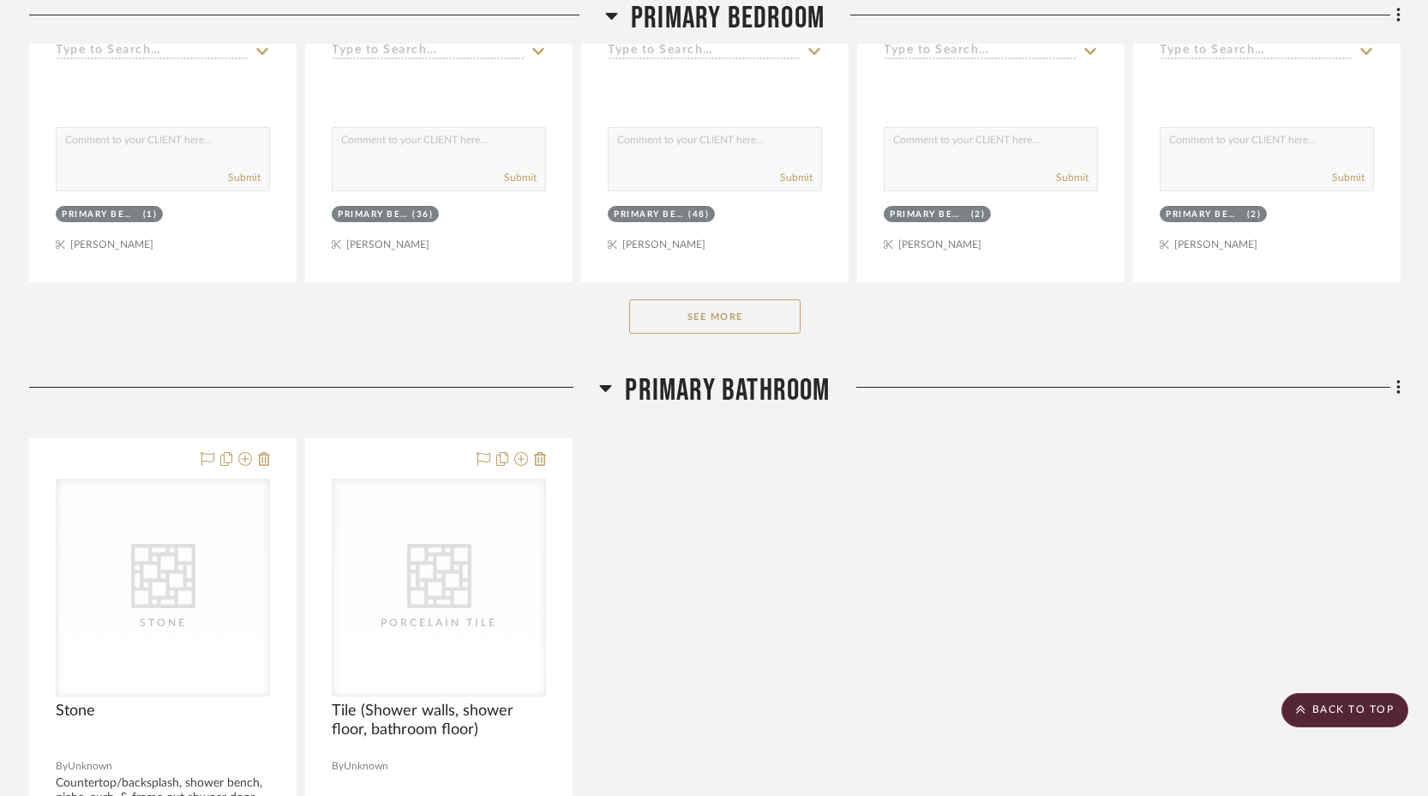
scroll to position [1843, 0]
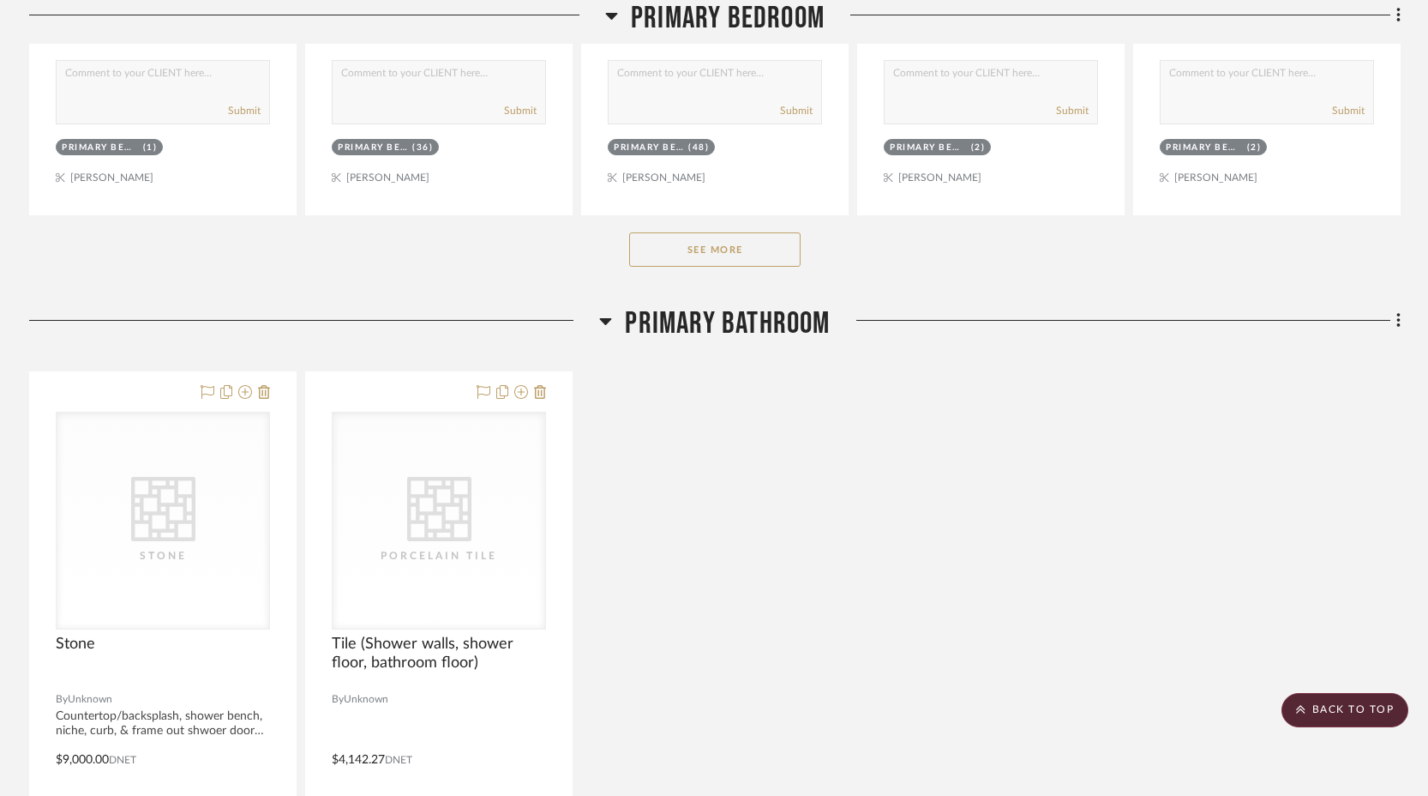
click at [723, 239] on button "See More" at bounding box center [714, 249] width 171 height 34
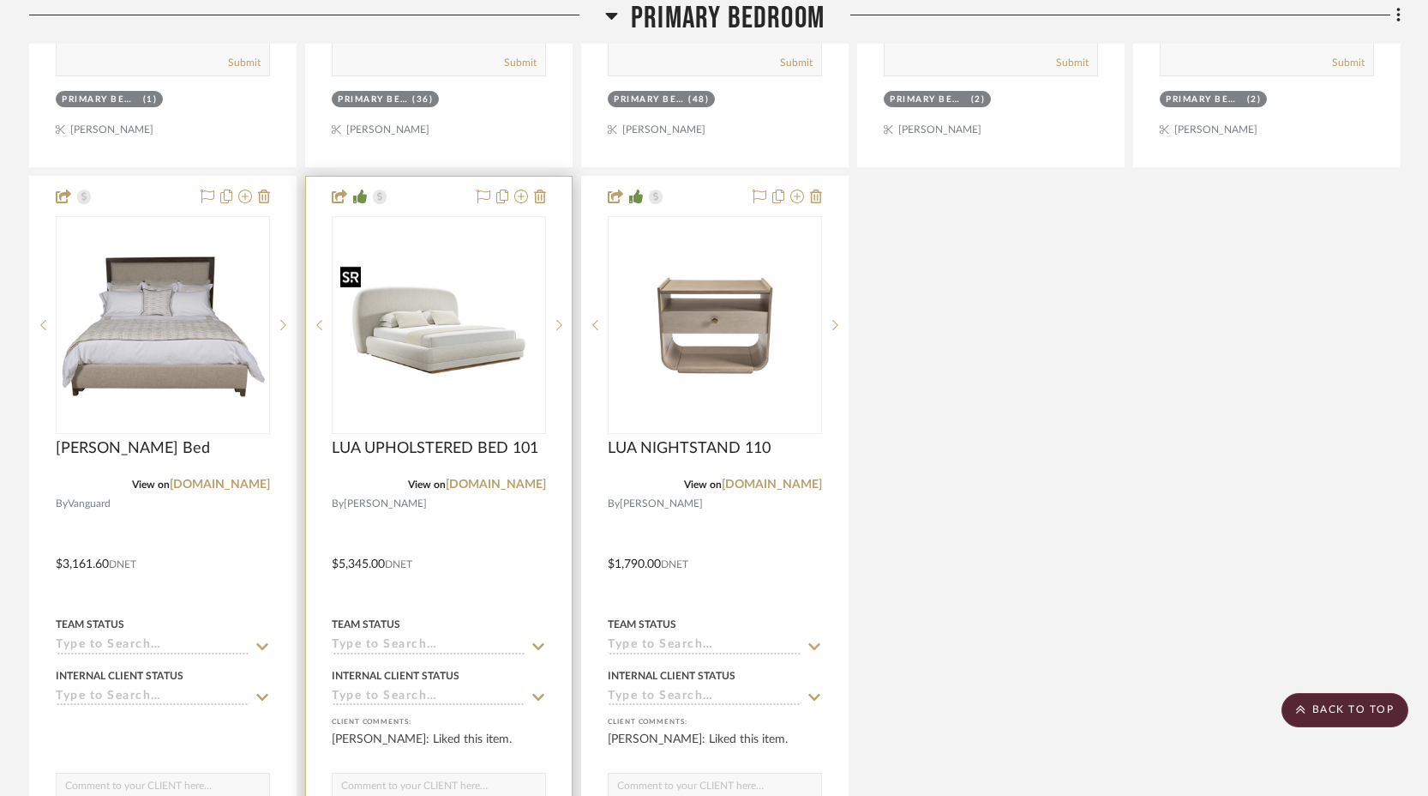
scroll to position [1980, 0]
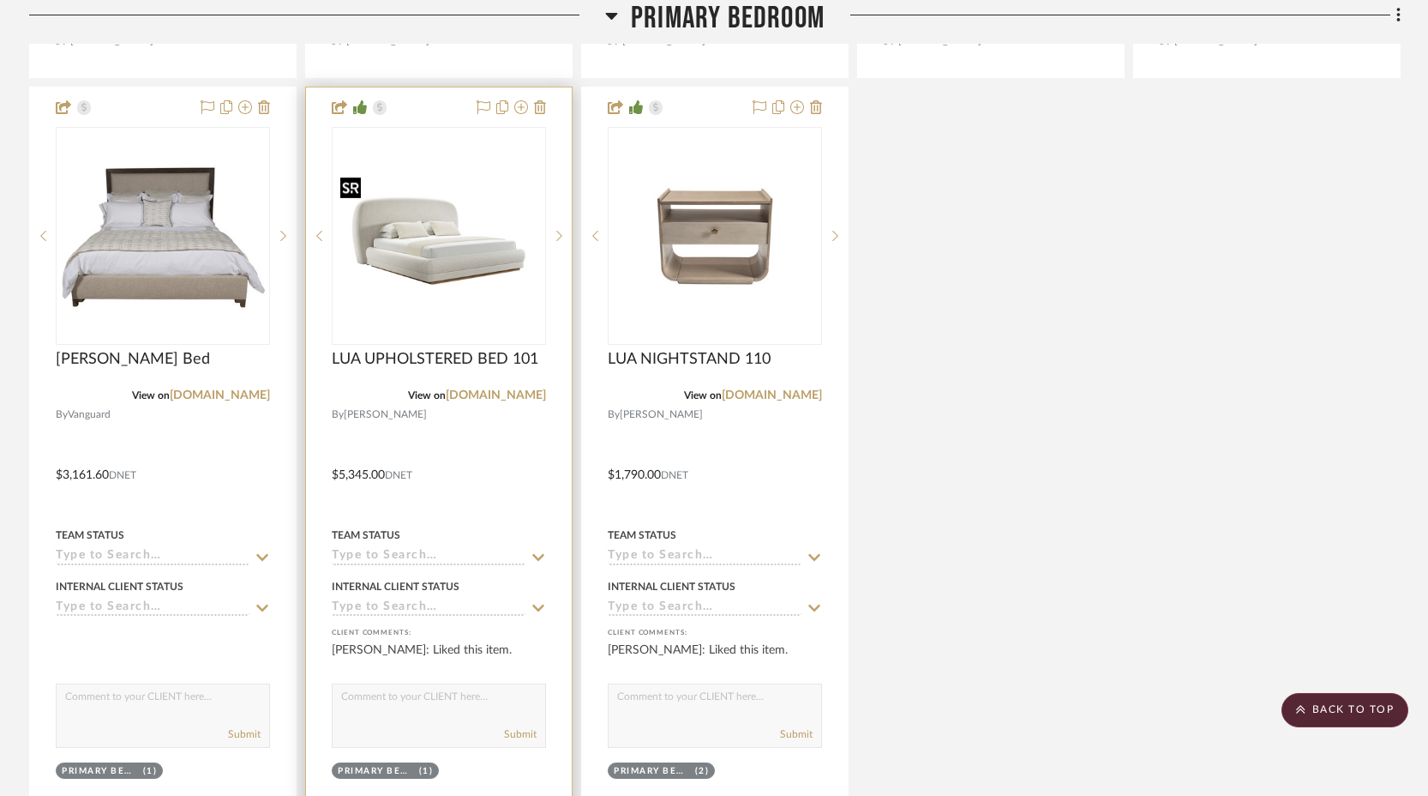
click at [473, 278] on img "0" at bounding box center [438, 236] width 211 height 131
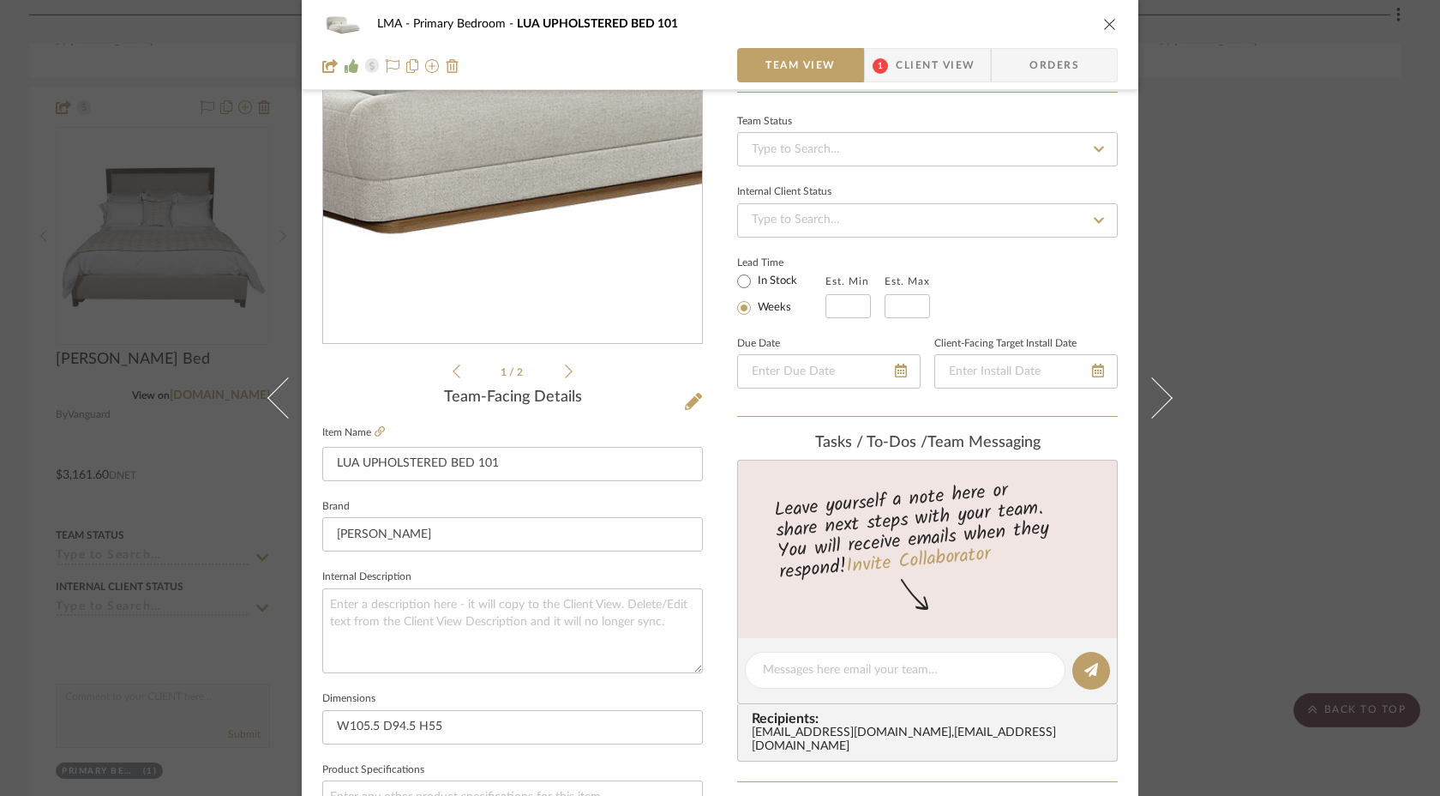
scroll to position [784, 0]
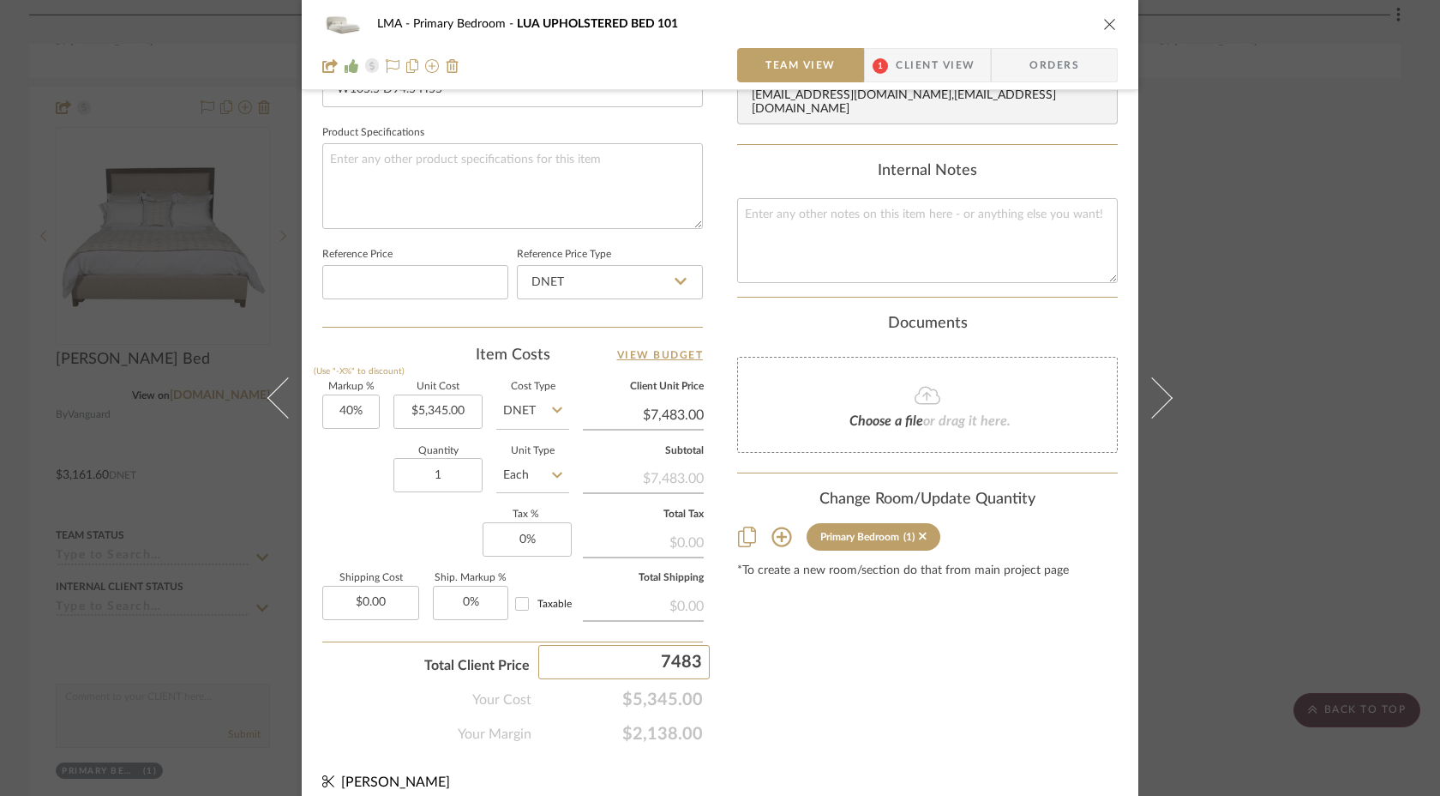
click at [695, 657] on input "7483" at bounding box center [623, 662] width 171 height 34
click at [748, 650] on div "Content here copies to Client View - confirm visibility there. Show in Client D…" at bounding box center [927, 38] width 381 height 1411
click at [1107, 17] on icon "close" at bounding box center [1110, 24] width 14 height 14
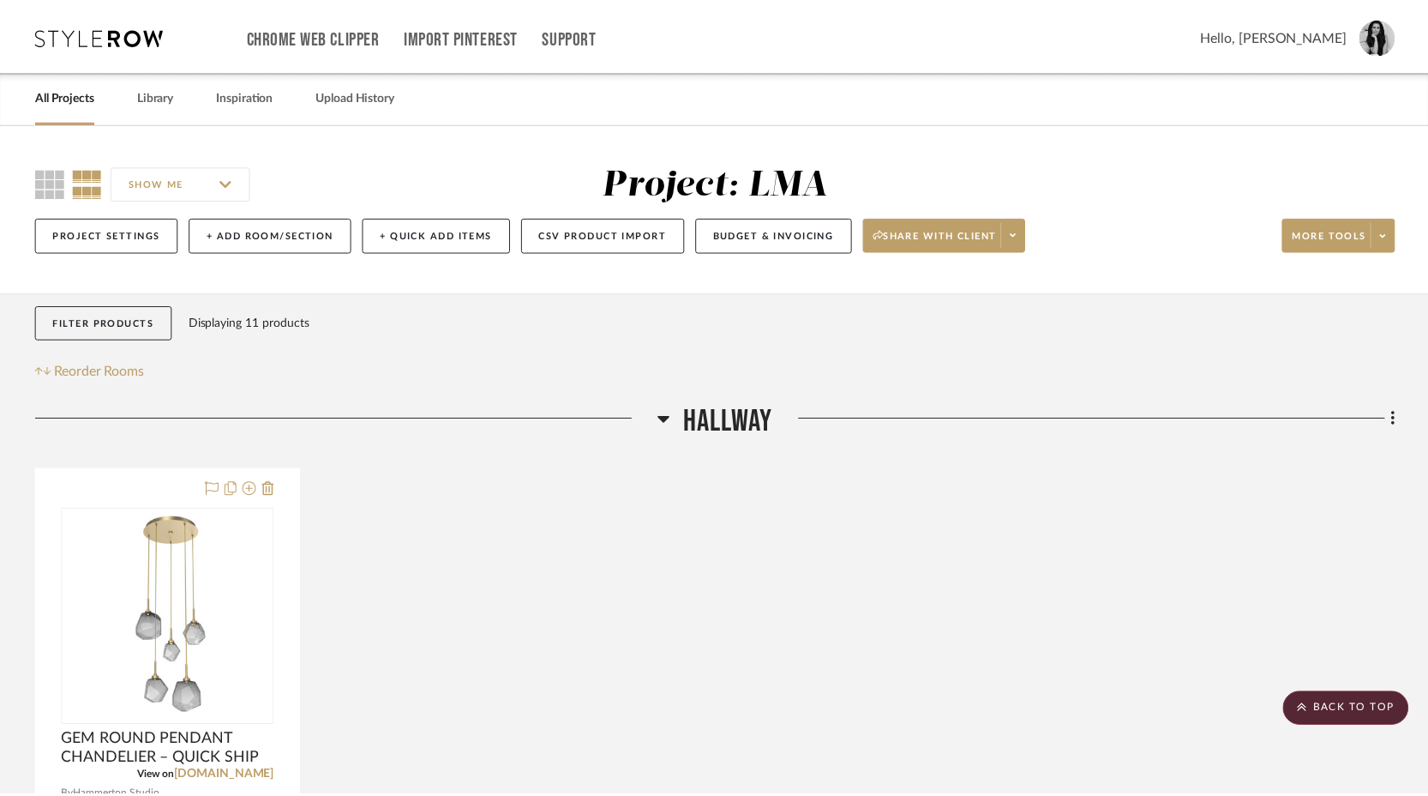
scroll to position [1980, 0]
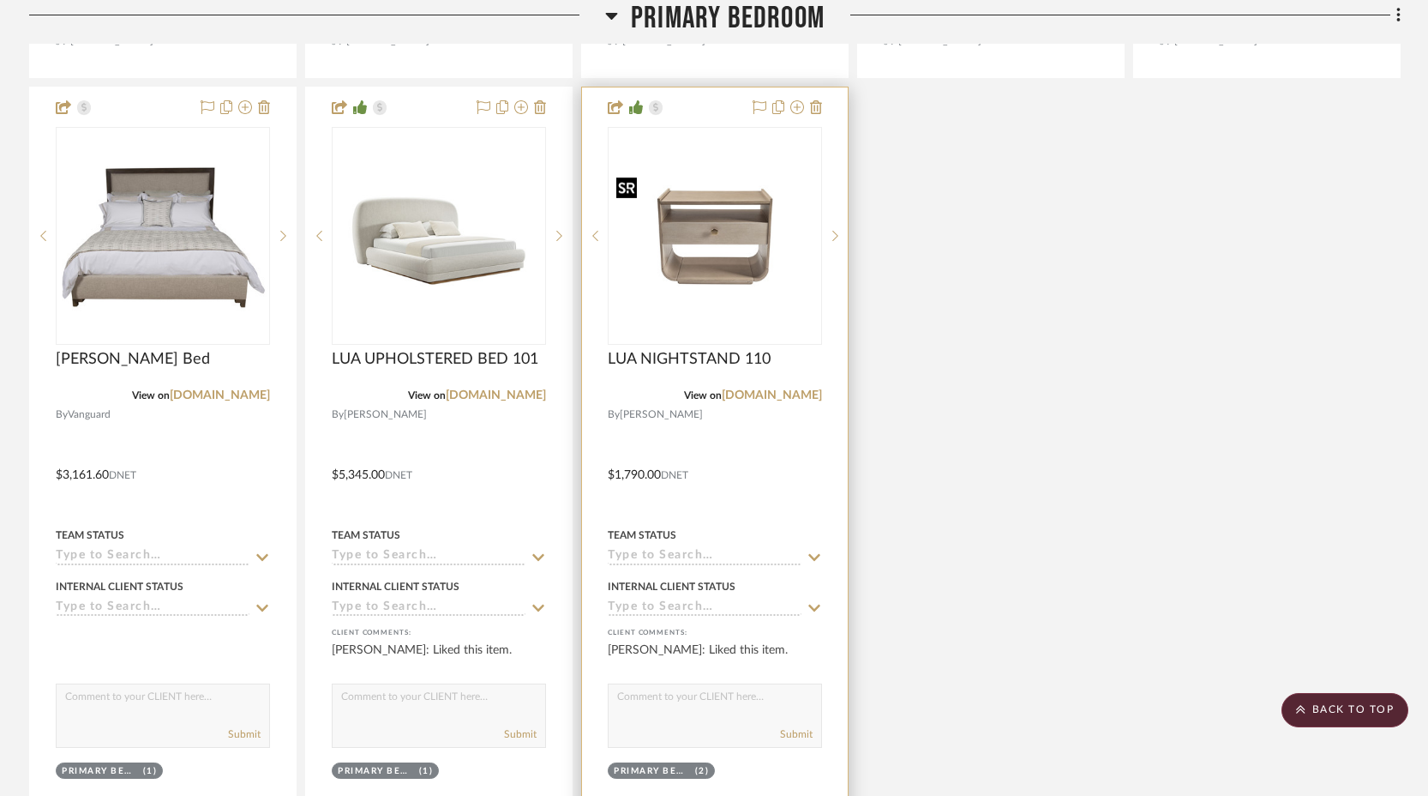
click at [777, 266] on img "0" at bounding box center [714, 236] width 211 height 131
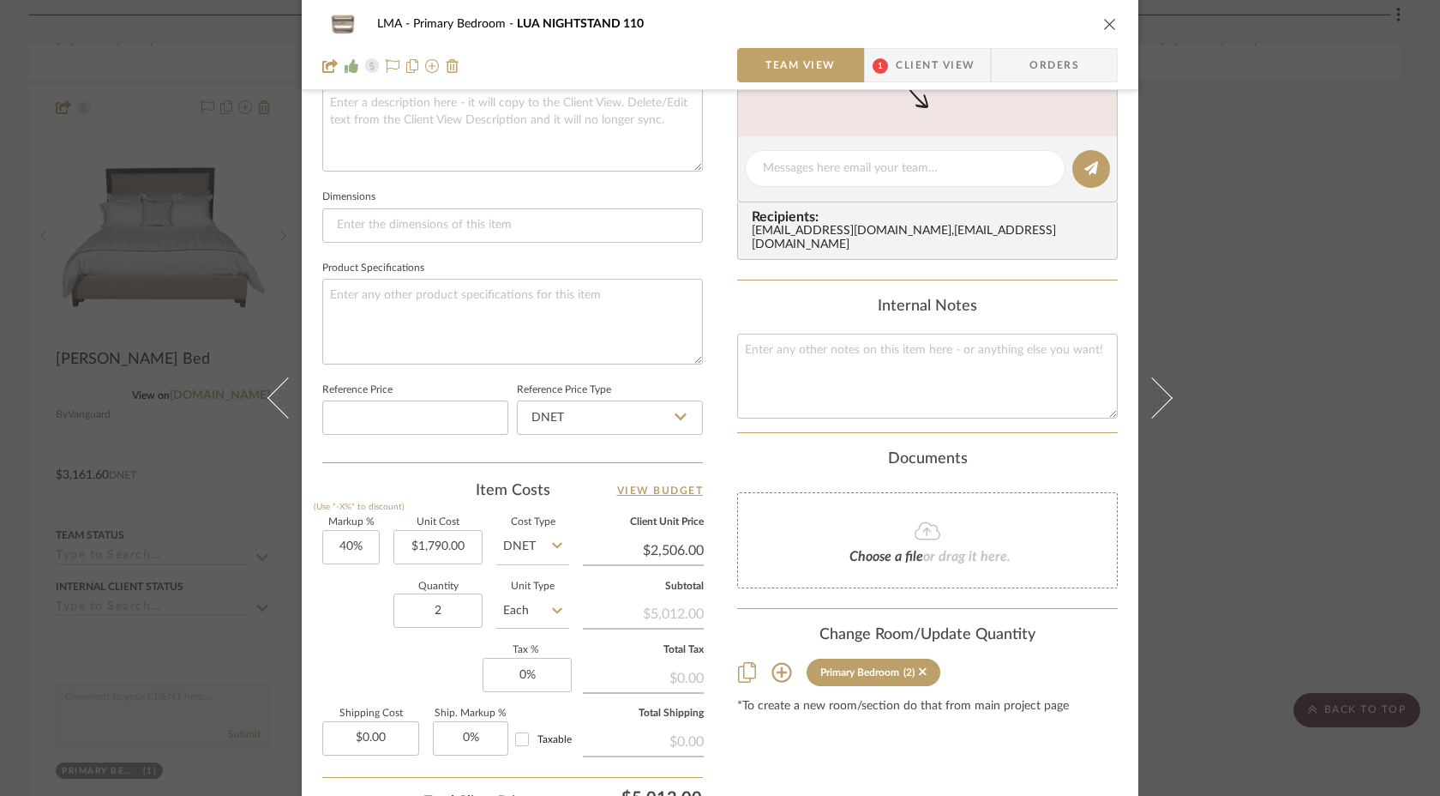
scroll to position [797, 0]
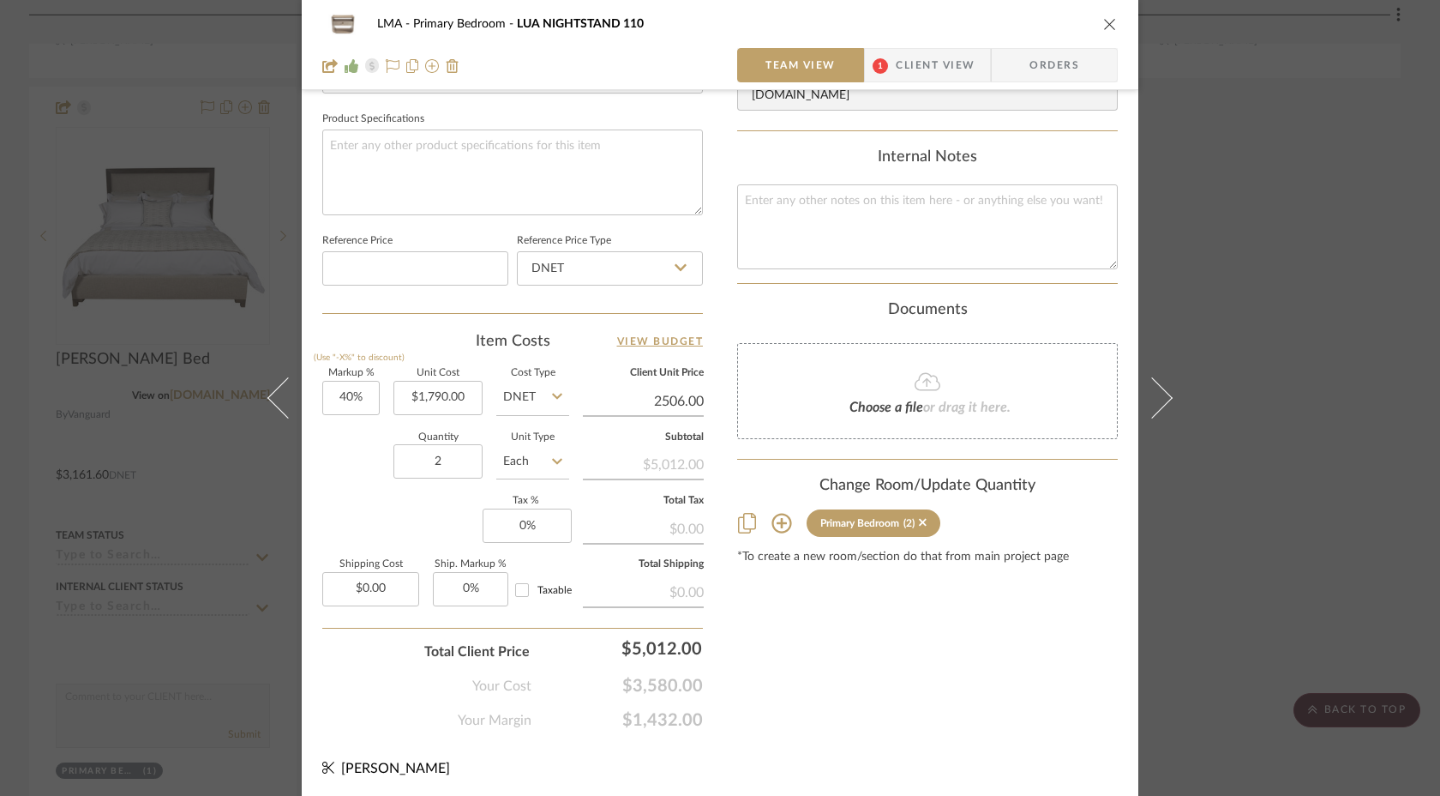
click at [696, 394] on input "2506.00" at bounding box center [643, 401] width 121 height 26
type input "$2,506.00"
click at [1103, 21] on icon "close" at bounding box center [1110, 24] width 14 height 14
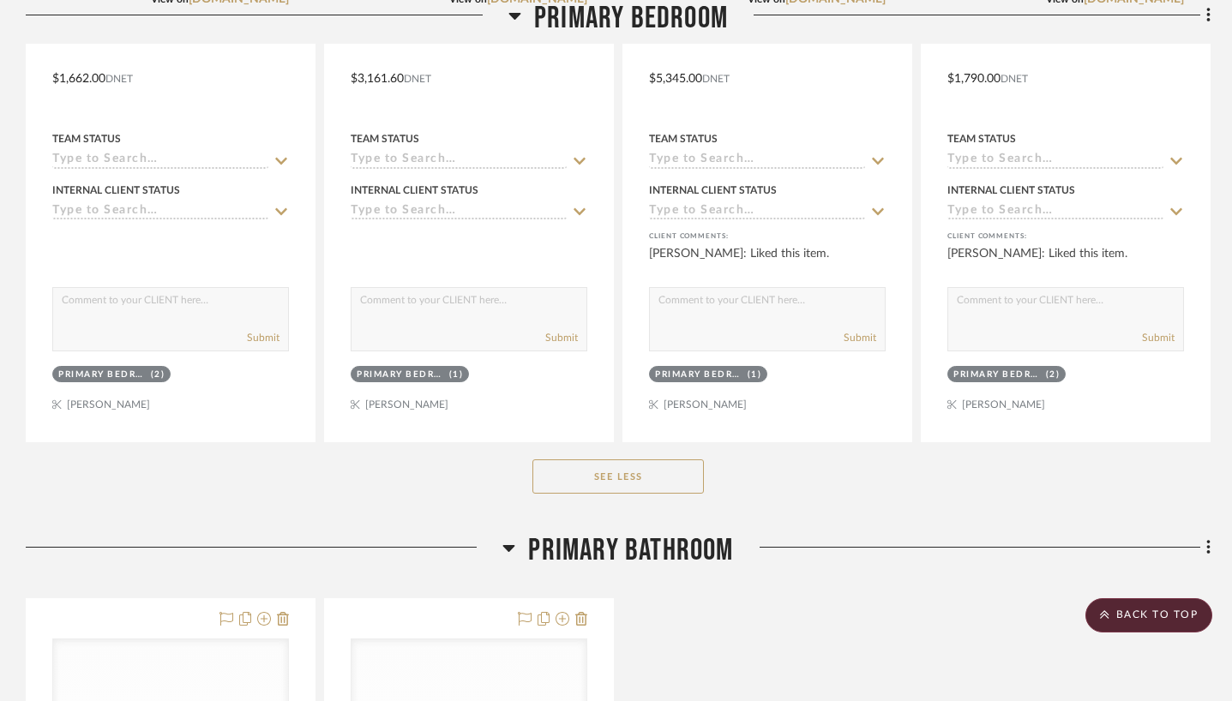
scroll to position [1792, 0]
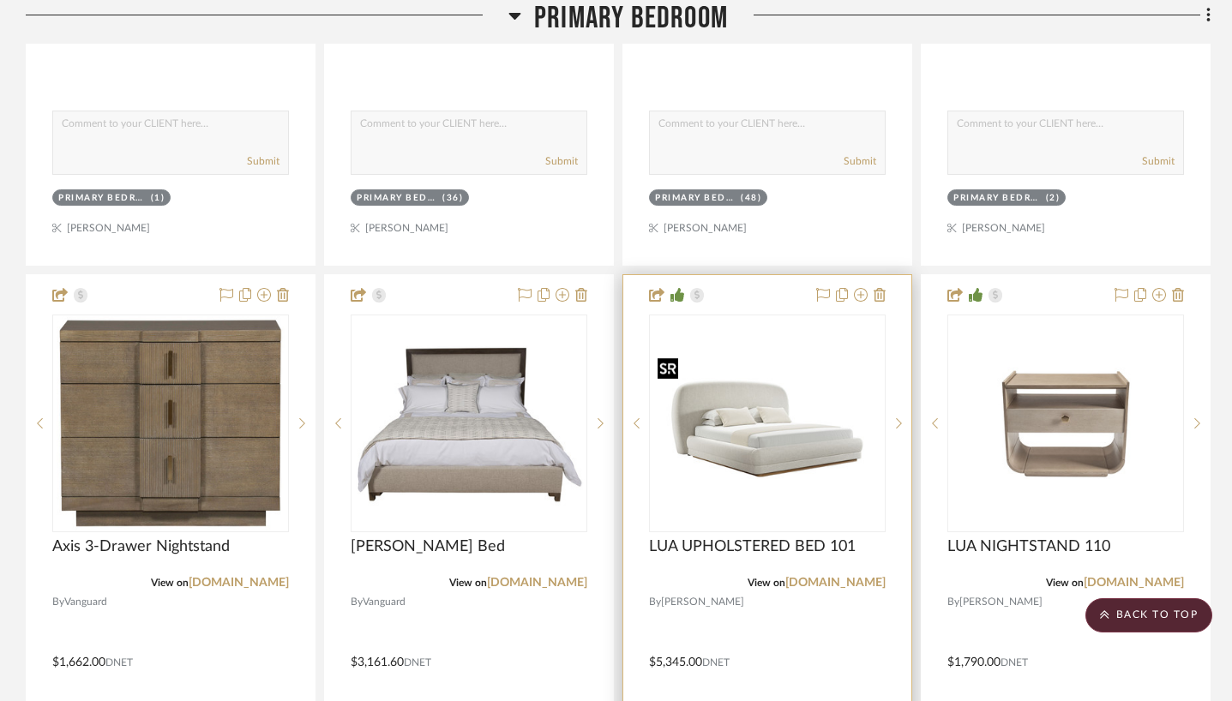
click at [745, 447] on img "0" at bounding box center [767, 423] width 233 height 145
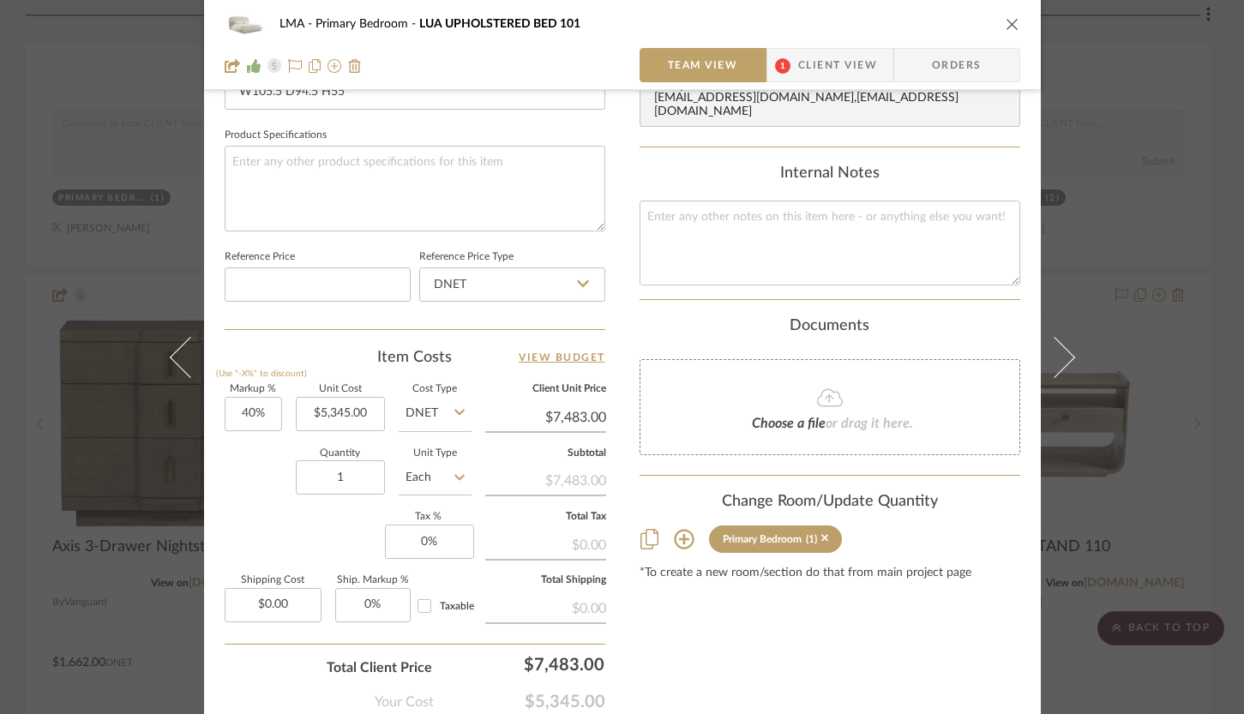
scroll to position [879, 0]
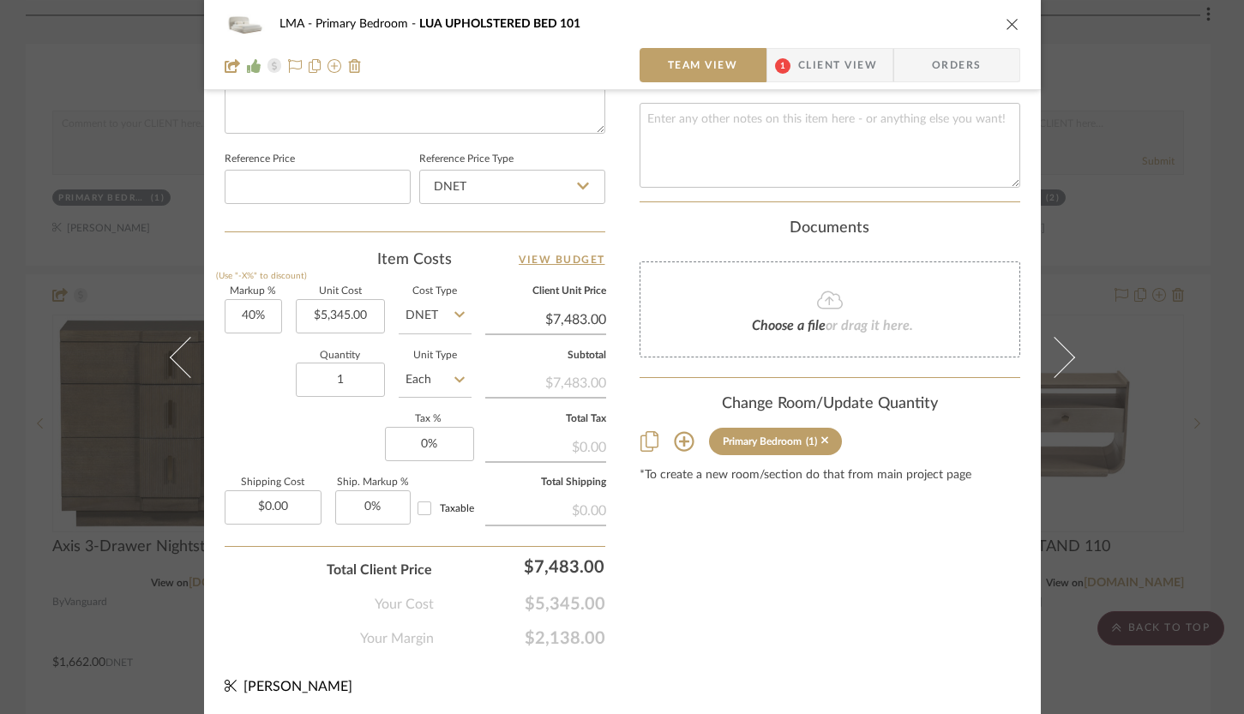
click at [1009, 21] on icon "close" at bounding box center [1013, 24] width 14 height 14
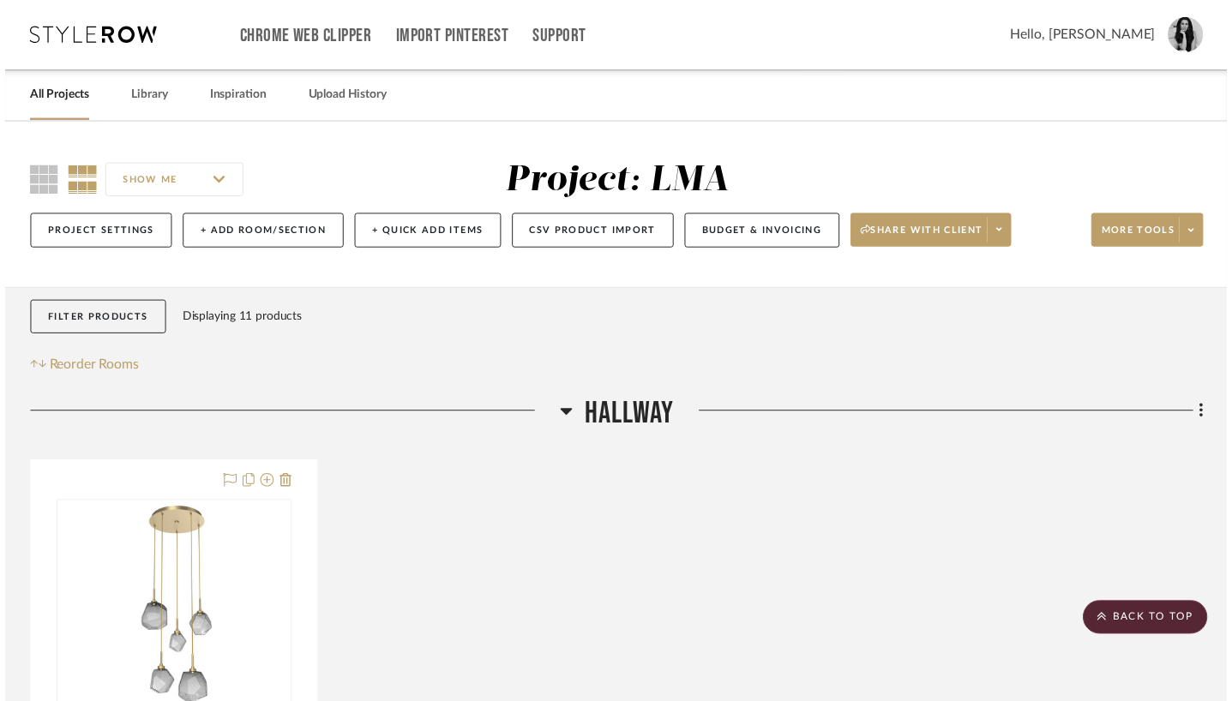
scroll to position [1792, 0]
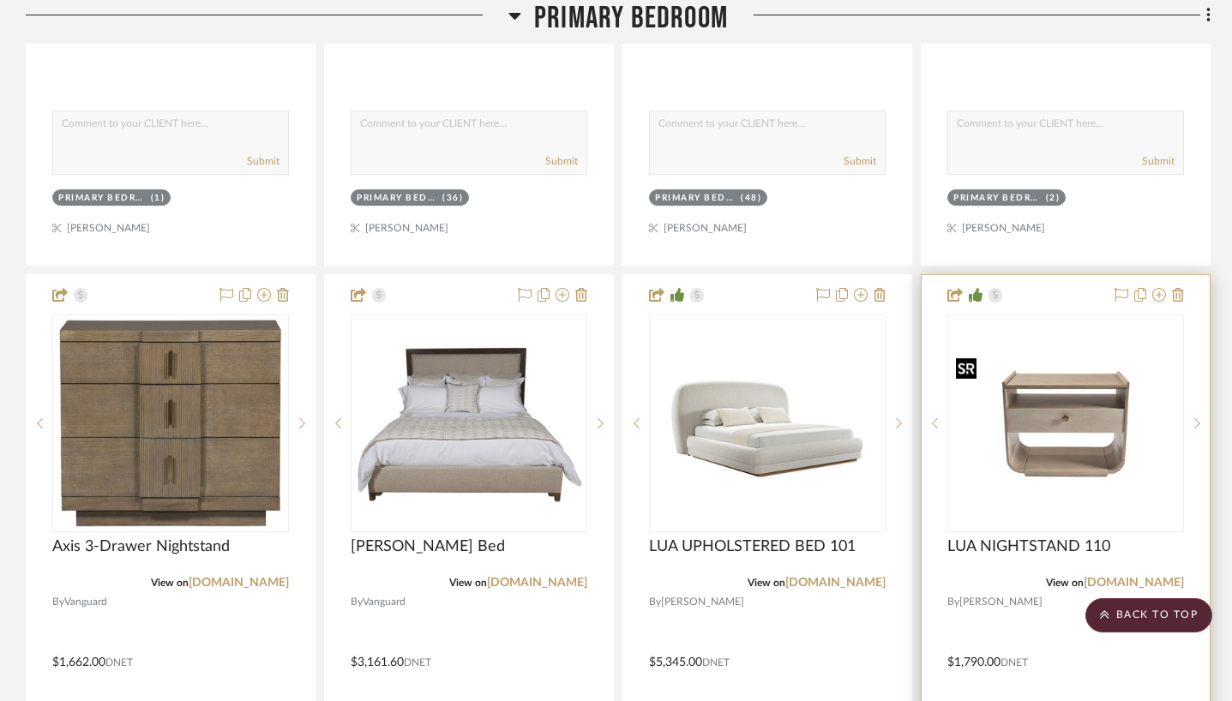
click at [1044, 423] on img "0" at bounding box center [1065, 423] width 233 height 145
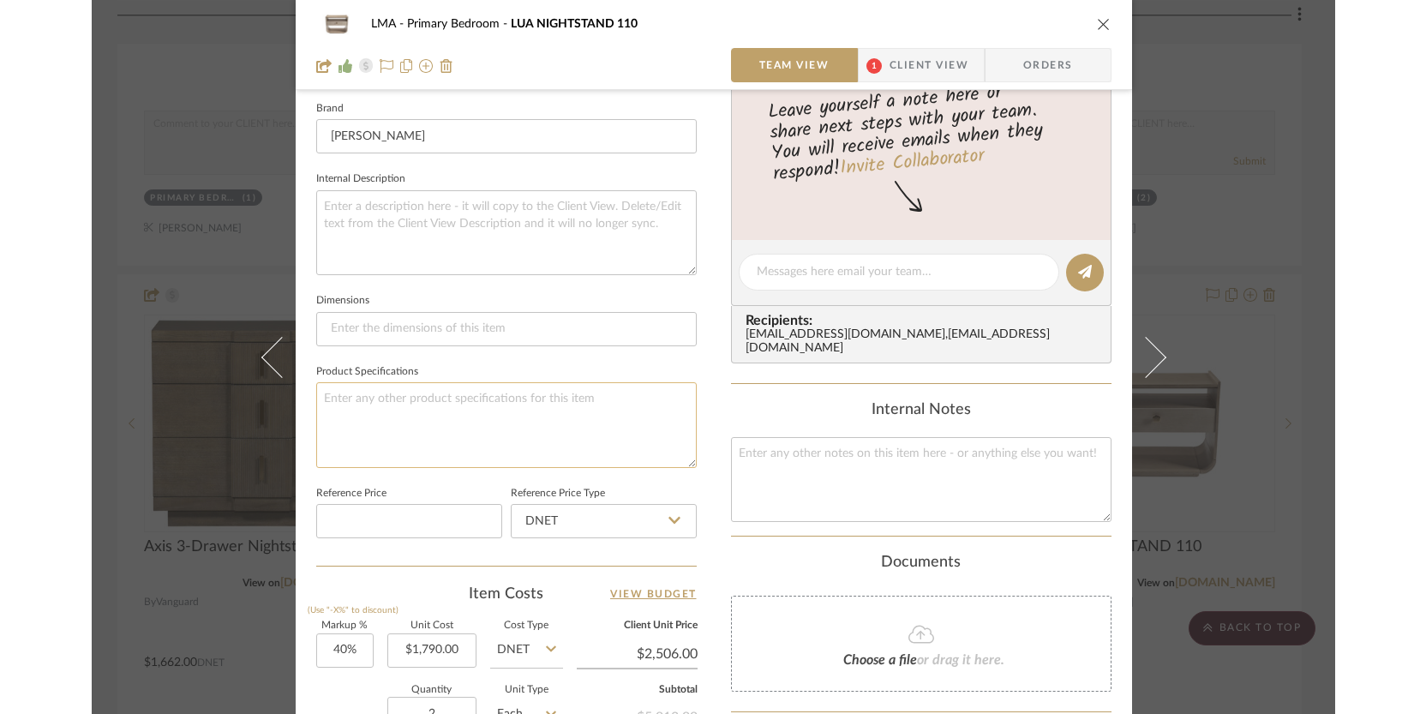
scroll to position [879, 0]
